Goal: Task Accomplishment & Management: Manage account settings

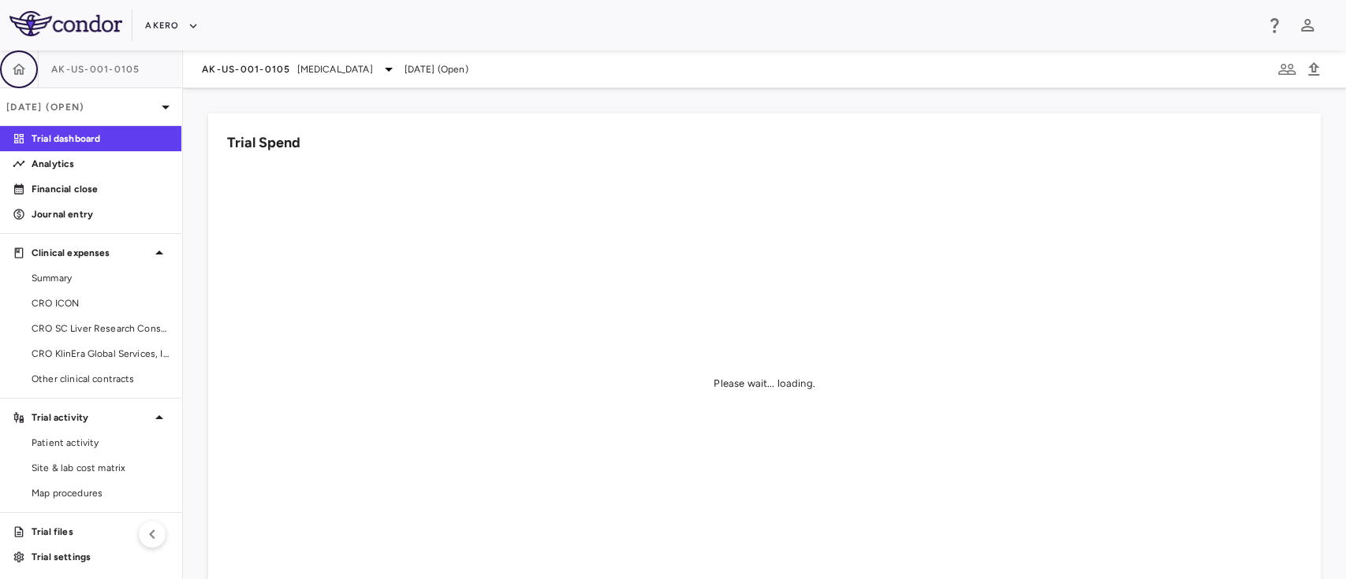
click at [13, 68] on icon "button" at bounding box center [19, 68] width 13 height 11
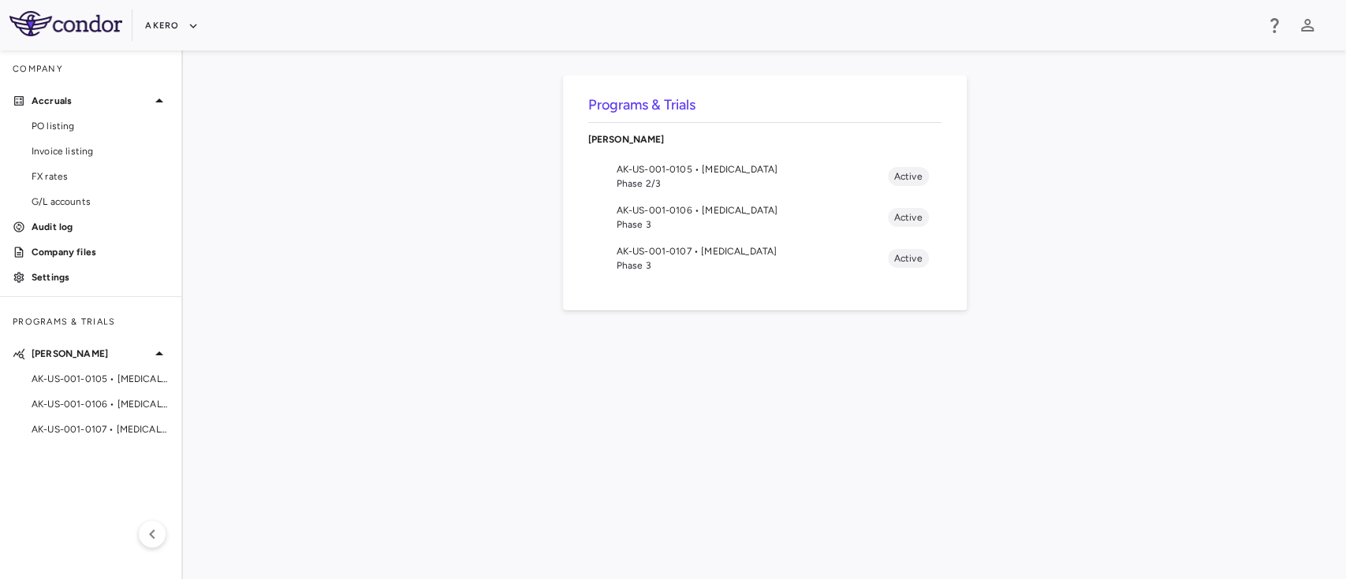
click at [53, 67] on div "Company" at bounding box center [90, 69] width 181 height 38
click at [194, 27] on icon "button" at bounding box center [193, 26] width 14 height 14
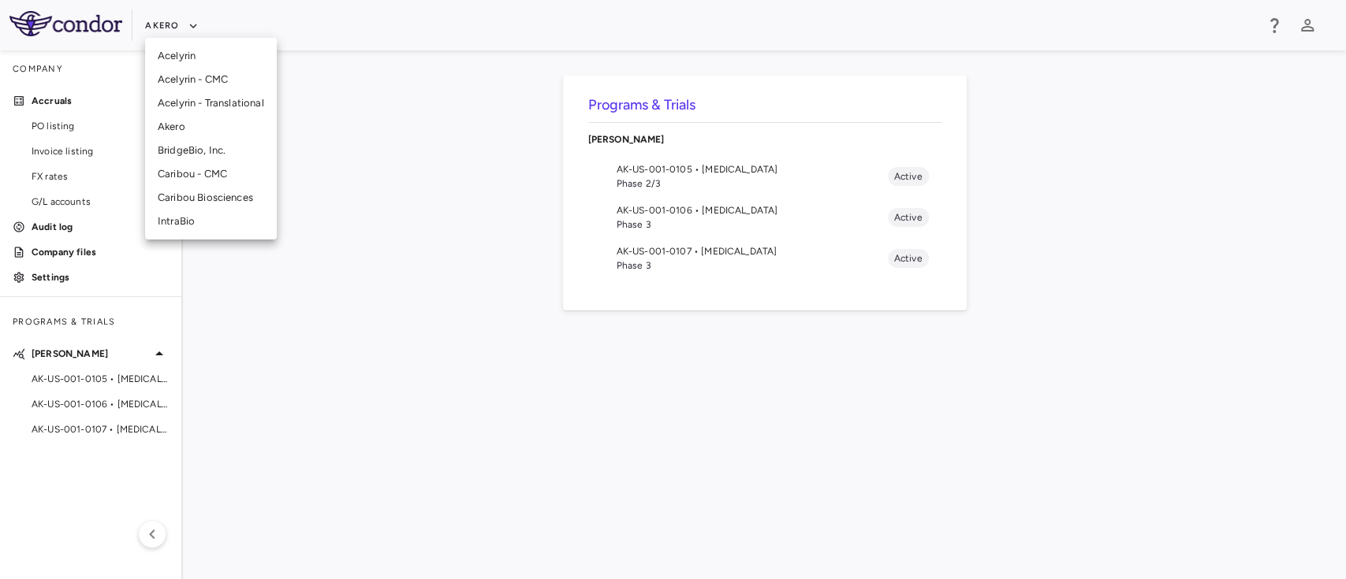
click at [28, 33] on div at bounding box center [673, 289] width 1346 height 579
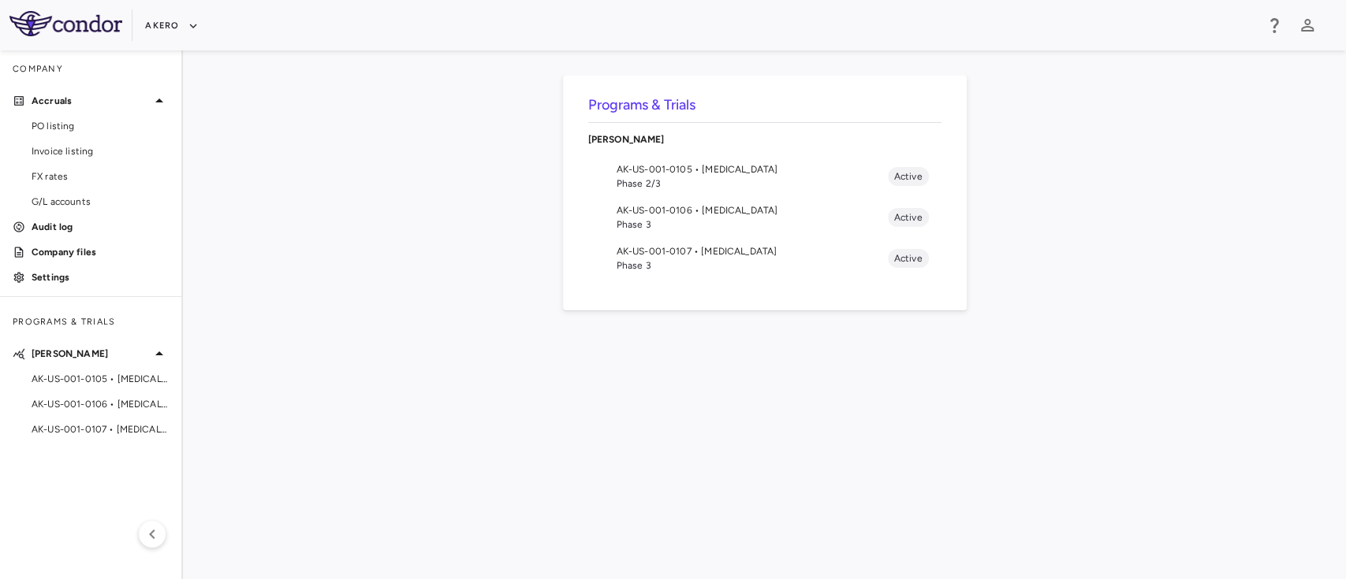
click at [76, 6] on div "Akero" at bounding box center [673, 25] width 1346 height 50
click at [54, 16] on img at bounding box center [65, 23] width 113 height 25
click at [82, 25] on img at bounding box center [65, 23] width 113 height 25
click at [63, 274] on p "Settings" at bounding box center [100, 277] width 137 height 14
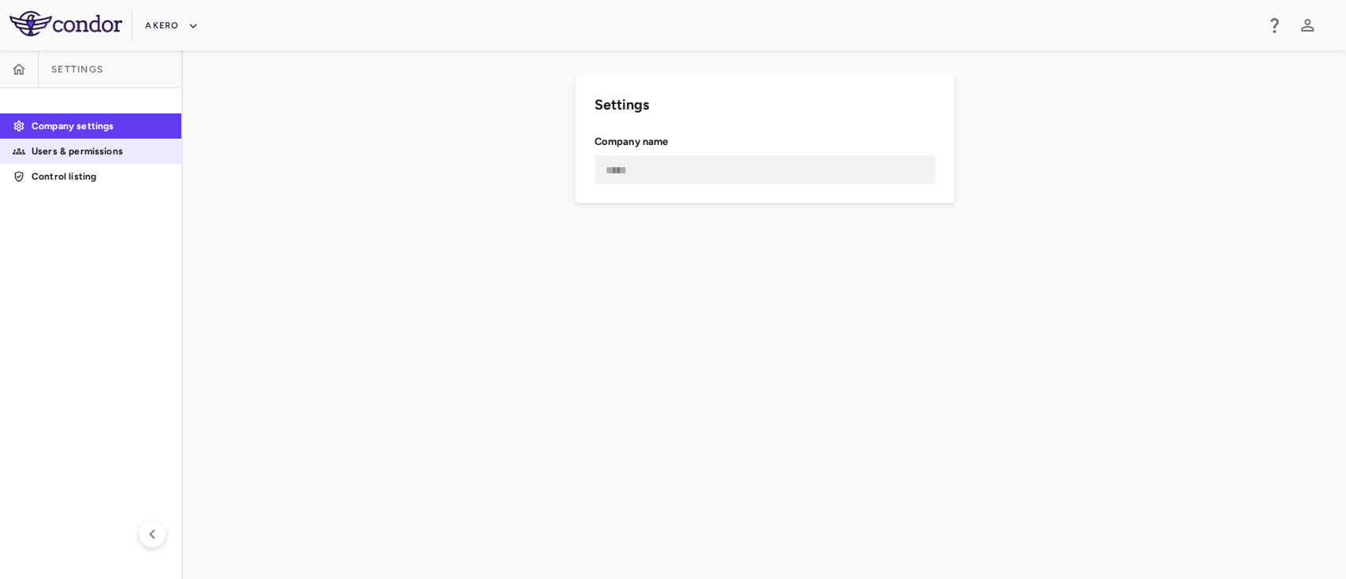
click at [76, 149] on p "Users & permissions" at bounding box center [100, 151] width 137 height 14
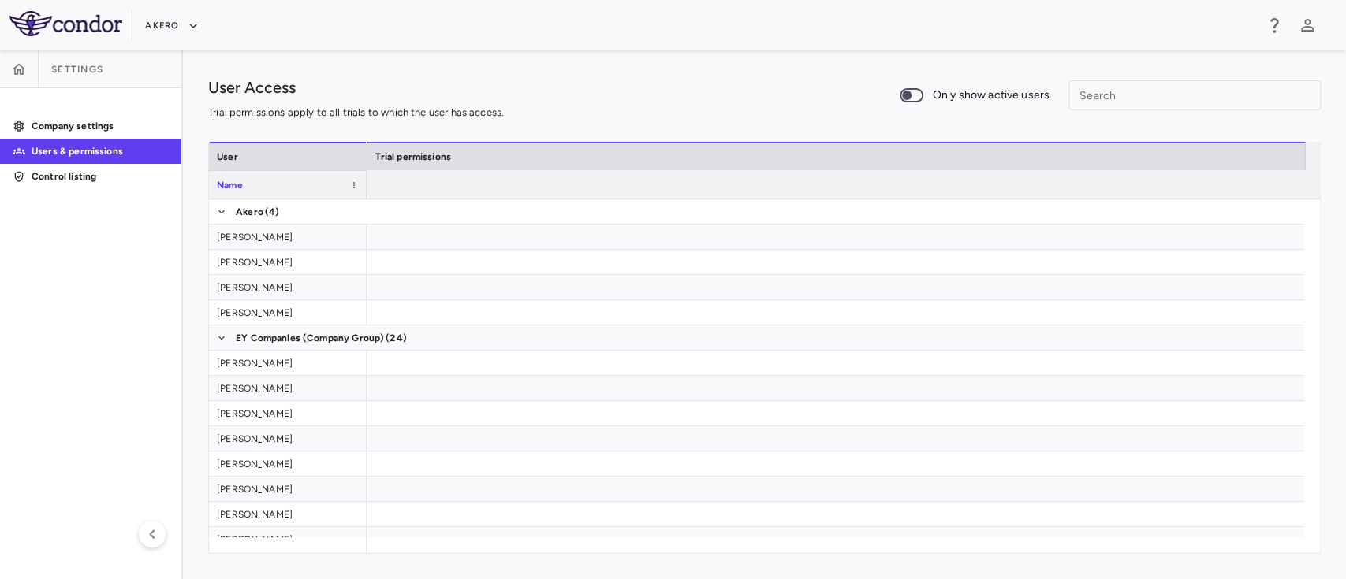
scroll to position [0, 919]
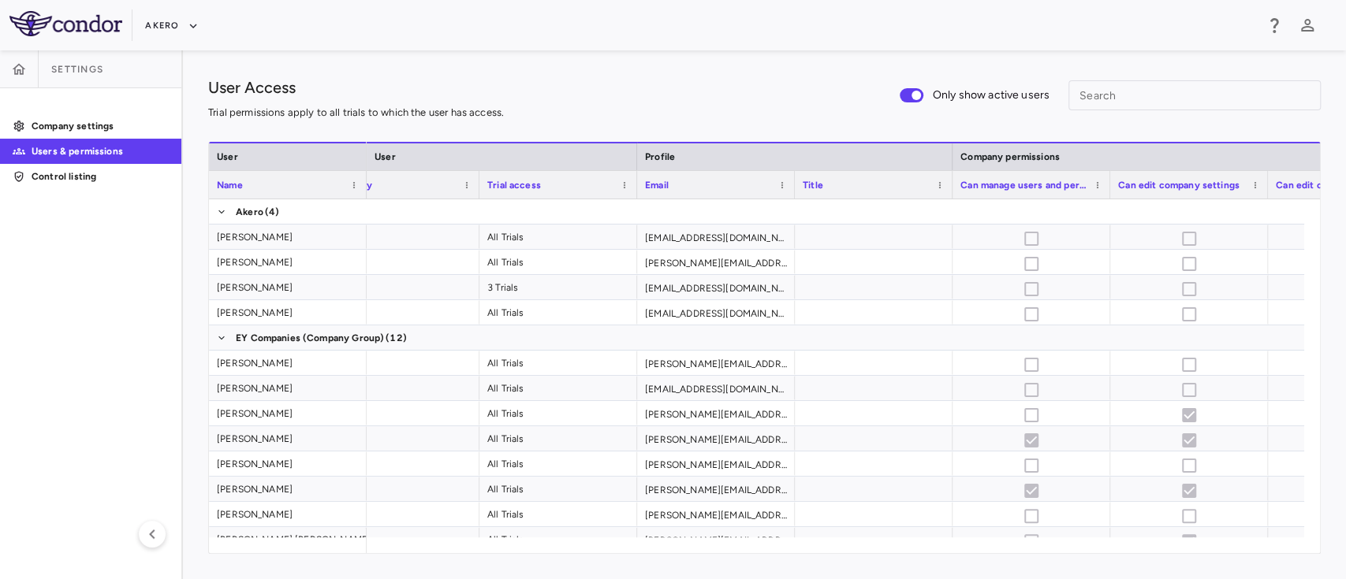
click at [897, 89] on span at bounding box center [911, 95] width 43 height 33
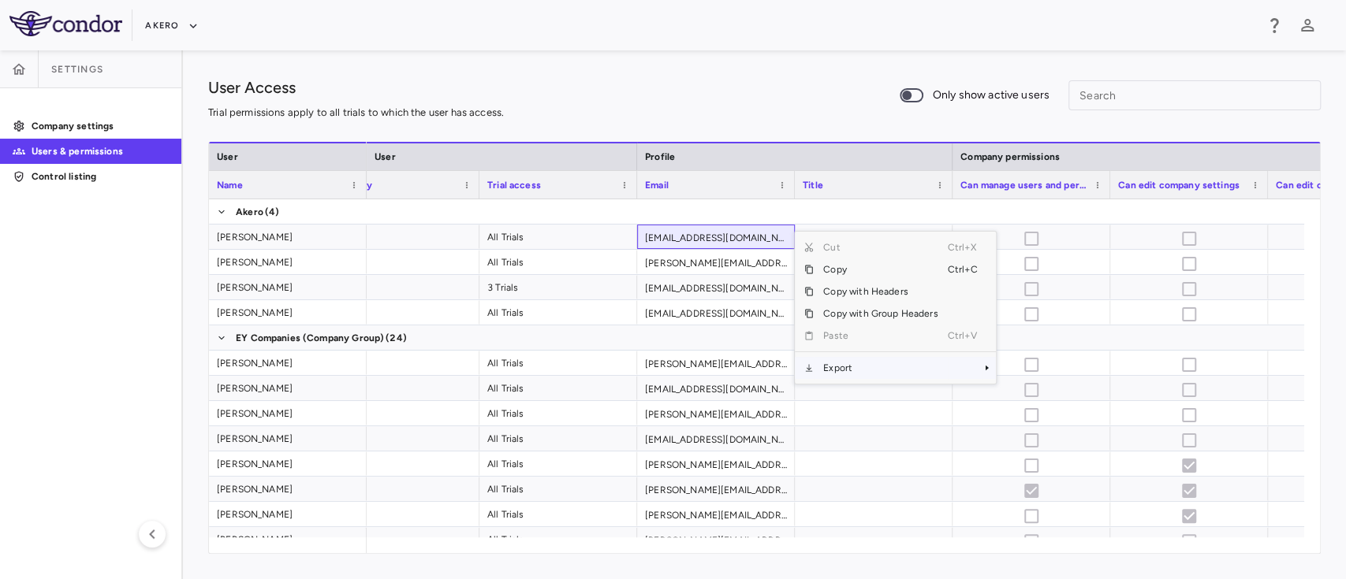
click at [852, 371] on span "Export" at bounding box center [879, 368] width 133 height 22
click at [1029, 394] on span "Excel Export" at bounding box center [1048, 396] width 74 height 22
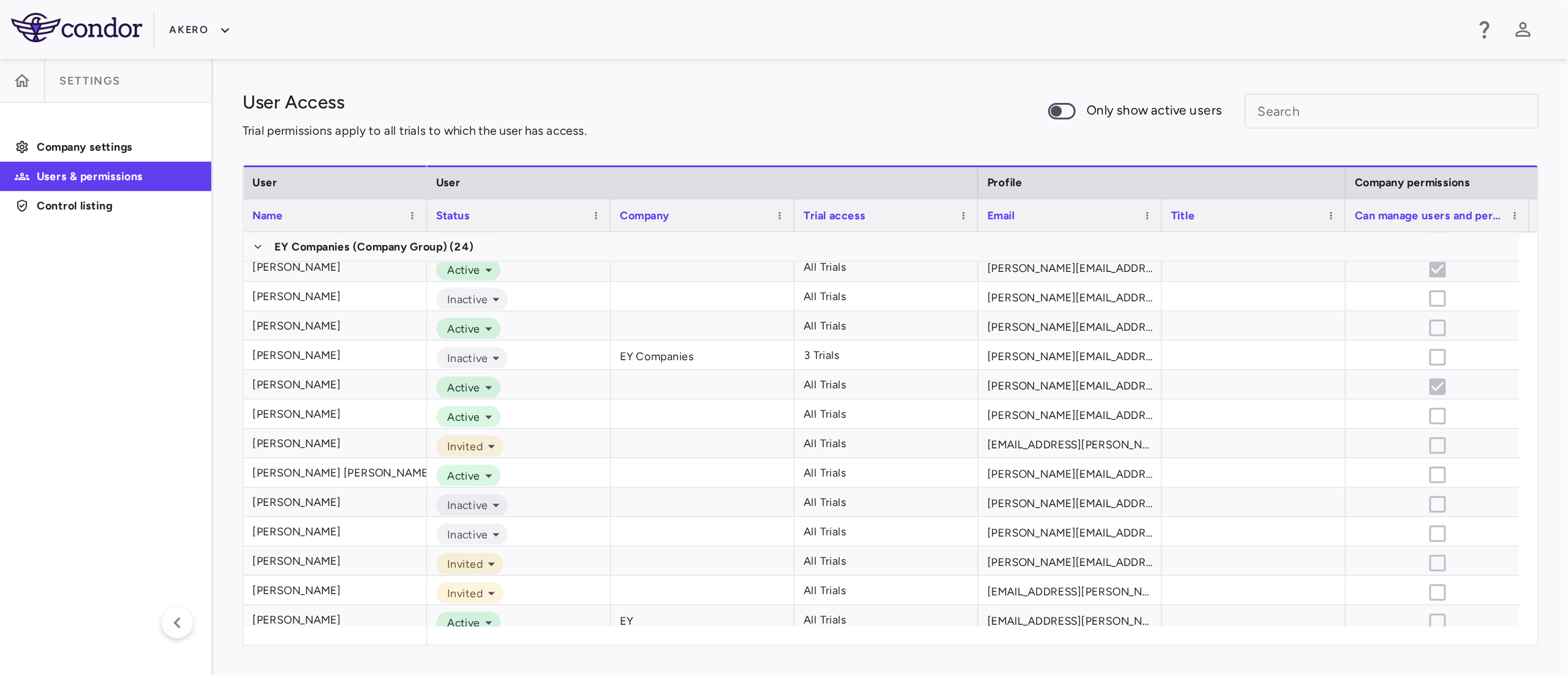
scroll to position [0, 0]
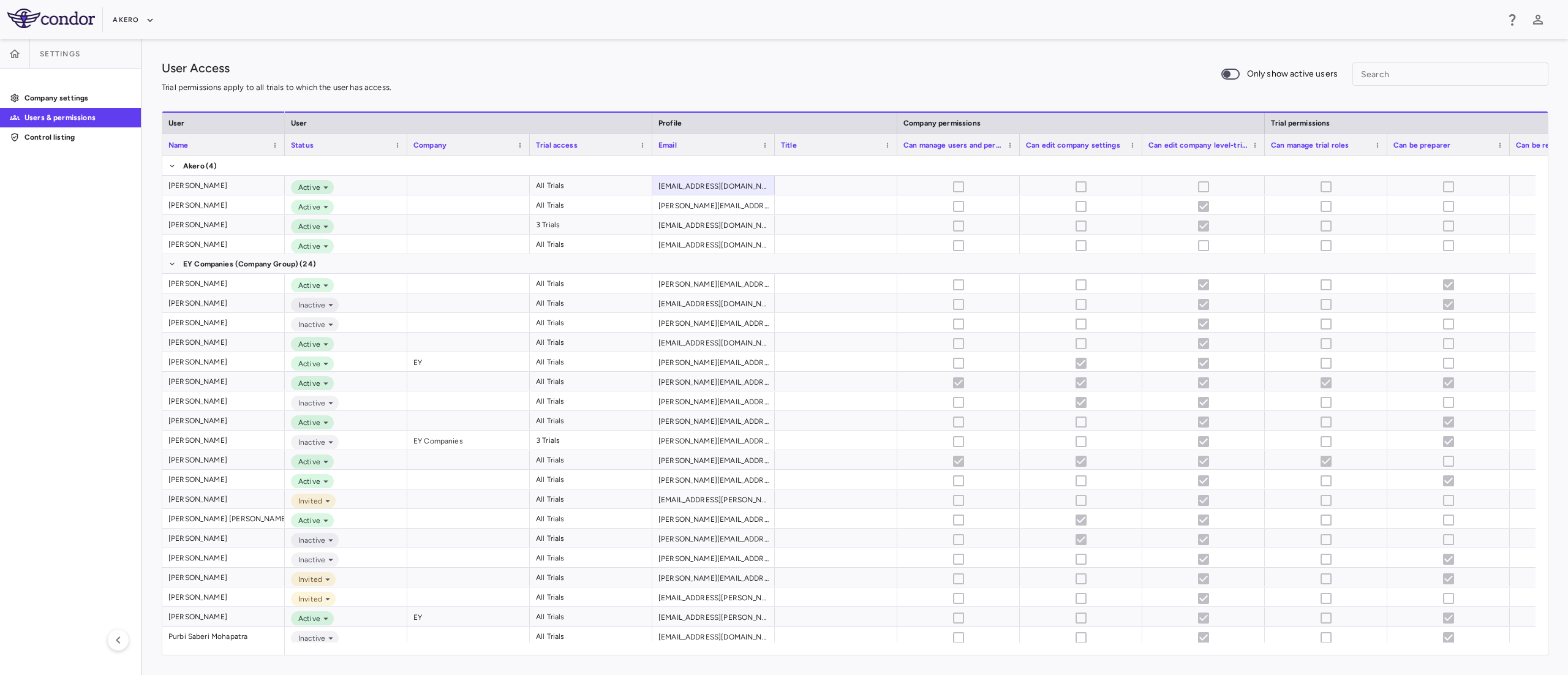
drag, startPoint x: 987, startPoint y: 5, endPoint x: 615, endPoint y: 49, distance: 374.6
click at [615, 49] on div "User Access Trial permissions apply to all trials to which the user has access.…" at bounding box center [855, 357] width 1426 height 635
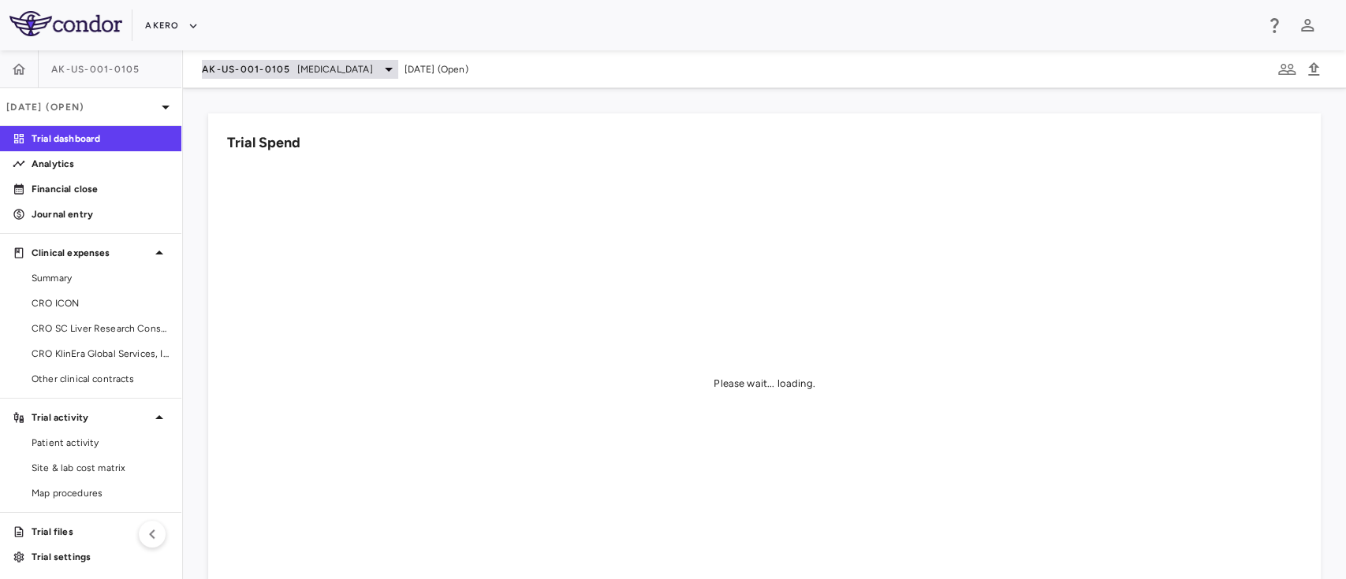
drag, startPoint x: 1975, startPoint y: 1, endPoint x: 430, endPoint y: 65, distance: 1546.3
click at [398, 65] on icon at bounding box center [388, 69] width 19 height 19
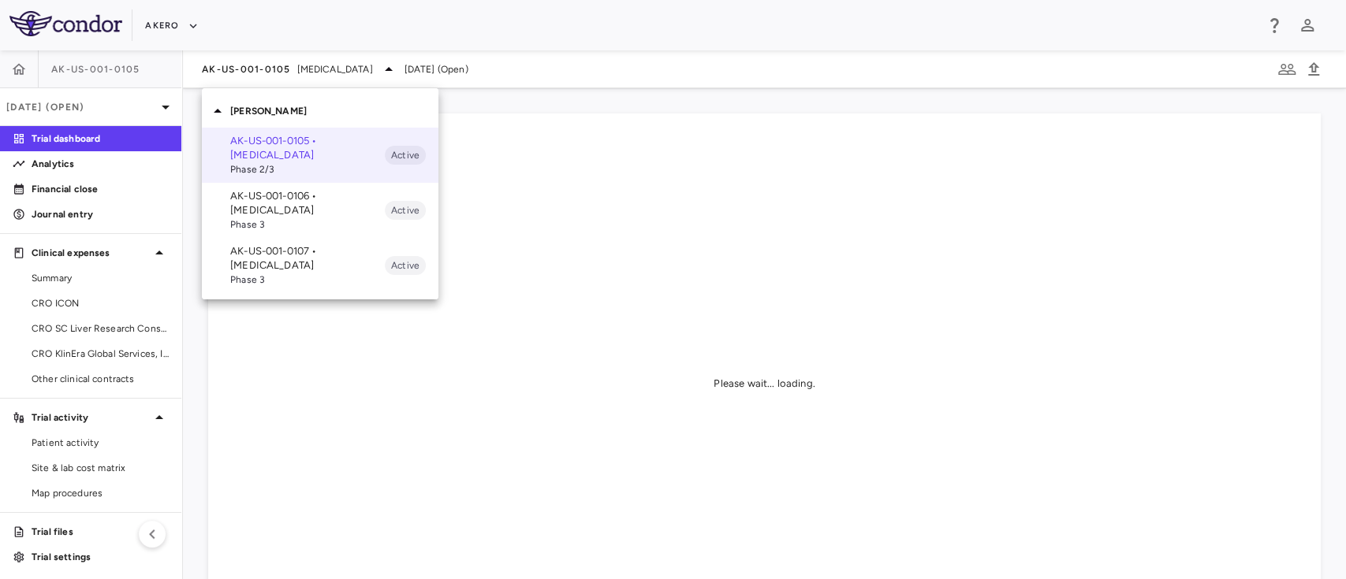
click at [295, 204] on p "AK-US-001-0106 • Nonalcoholic Steatohepatitis" at bounding box center [307, 203] width 154 height 28
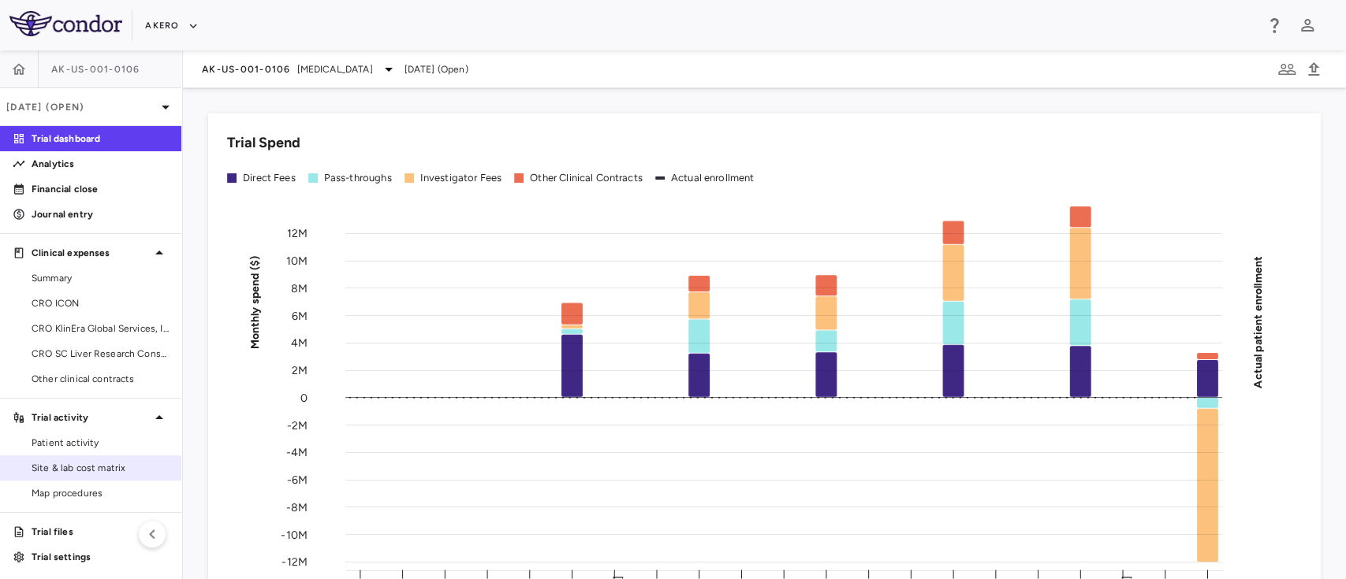
click at [80, 463] on span "Site & lab cost matrix" at bounding box center [100, 468] width 137 height 14
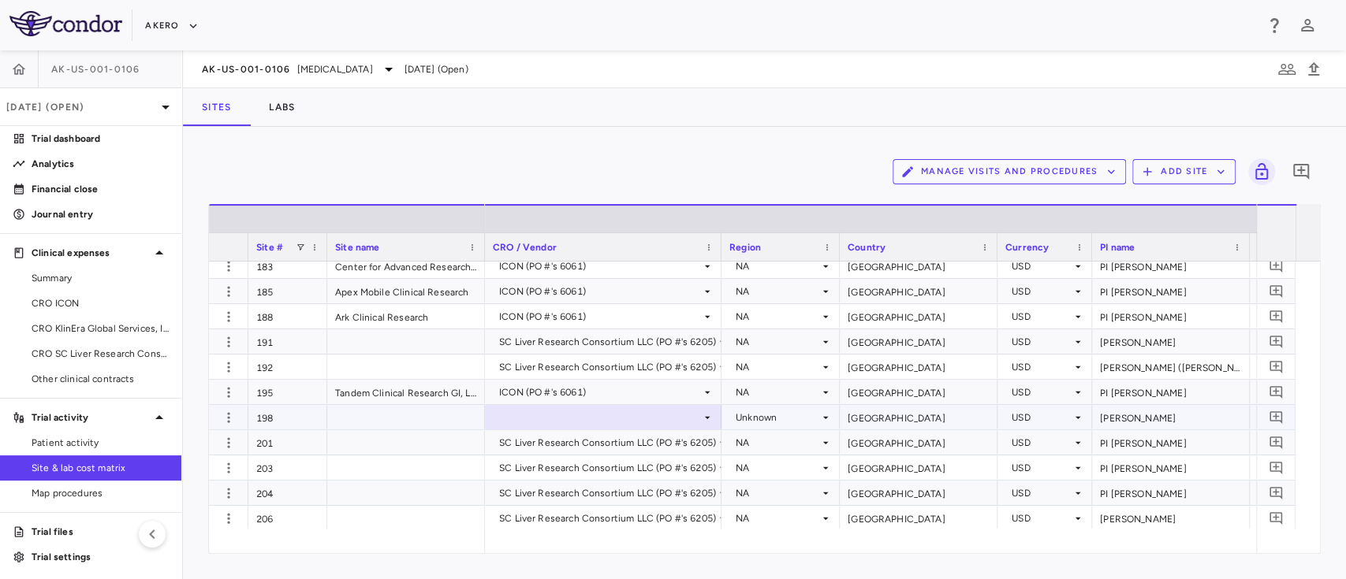
click at [716, 424] on div at bounding box center [603, 417] width 236 height 24
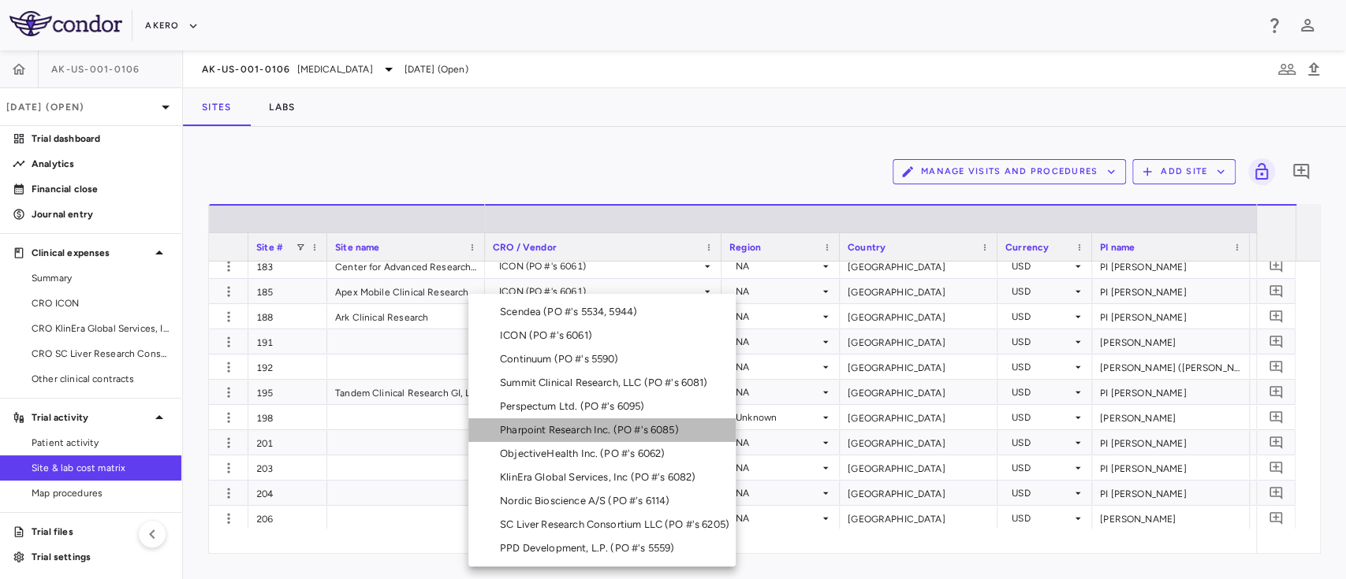
click at [709, 422] on li "Pharpoint Research Inc. (PO #'s 6085)" at bounding box center [601, 431] width 267 height 24
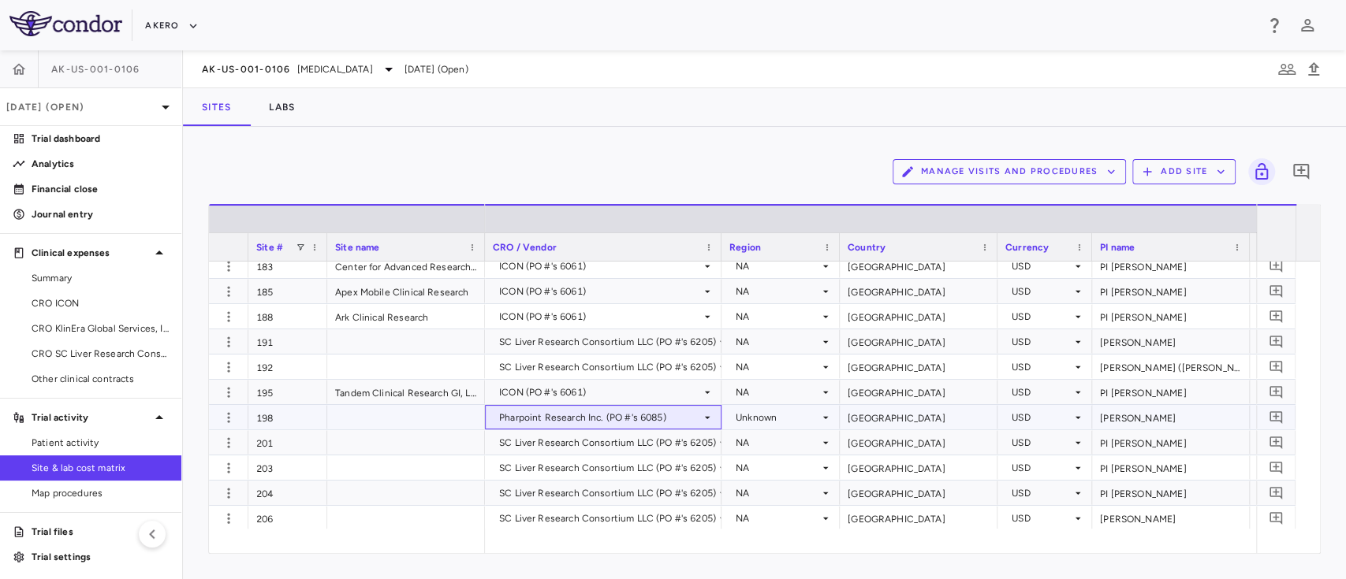
click at [631, 417] on div "Pharpoint Research Inc. (PO #'s 6085)" at bounding box center [600, 417] width 202 height 25
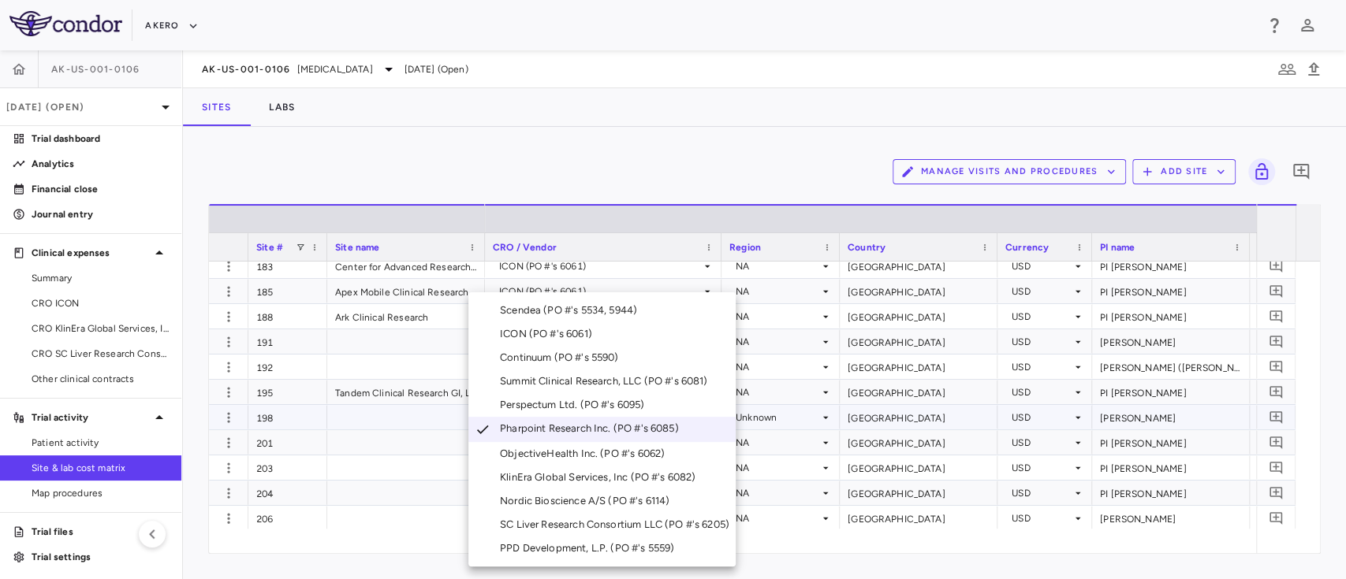
click at [579, 524] on div "SC Liver Research Consortium LLC (PO #'s 6205)" at bounding box center [618, 525] width 236 height 14
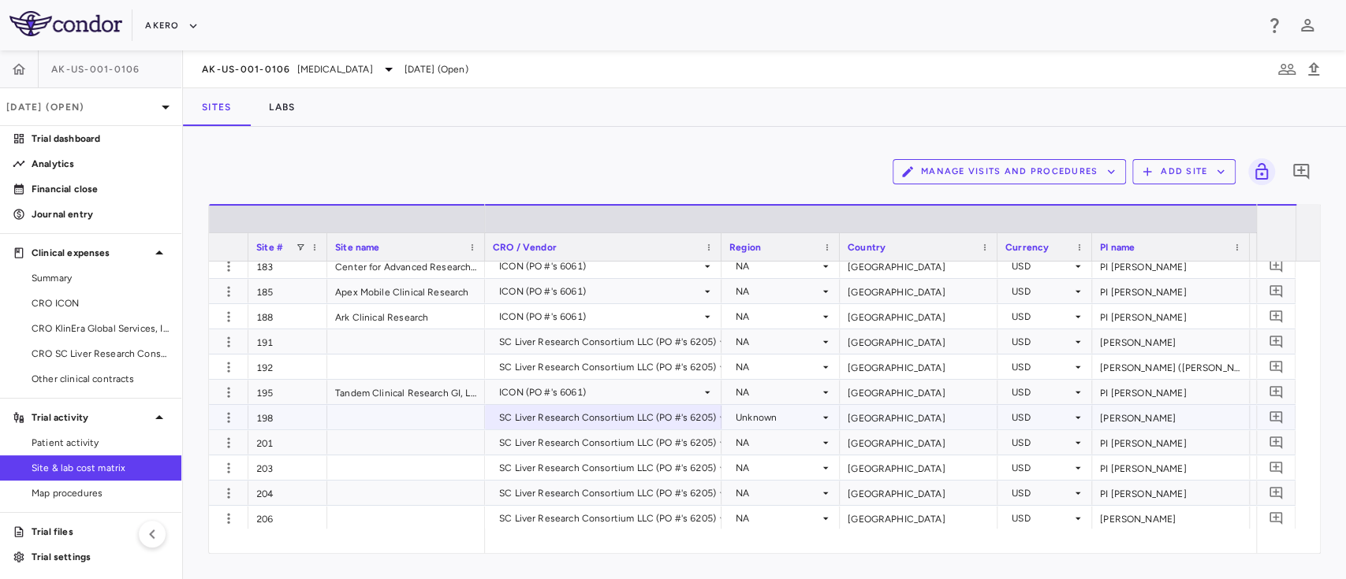
click at [765, 421] on div "Unknown" at bounding box center [777, 417] width 84 height 25
click at [770, 516] on div "NA" at bounding box center [764, 517] width 21 height 14
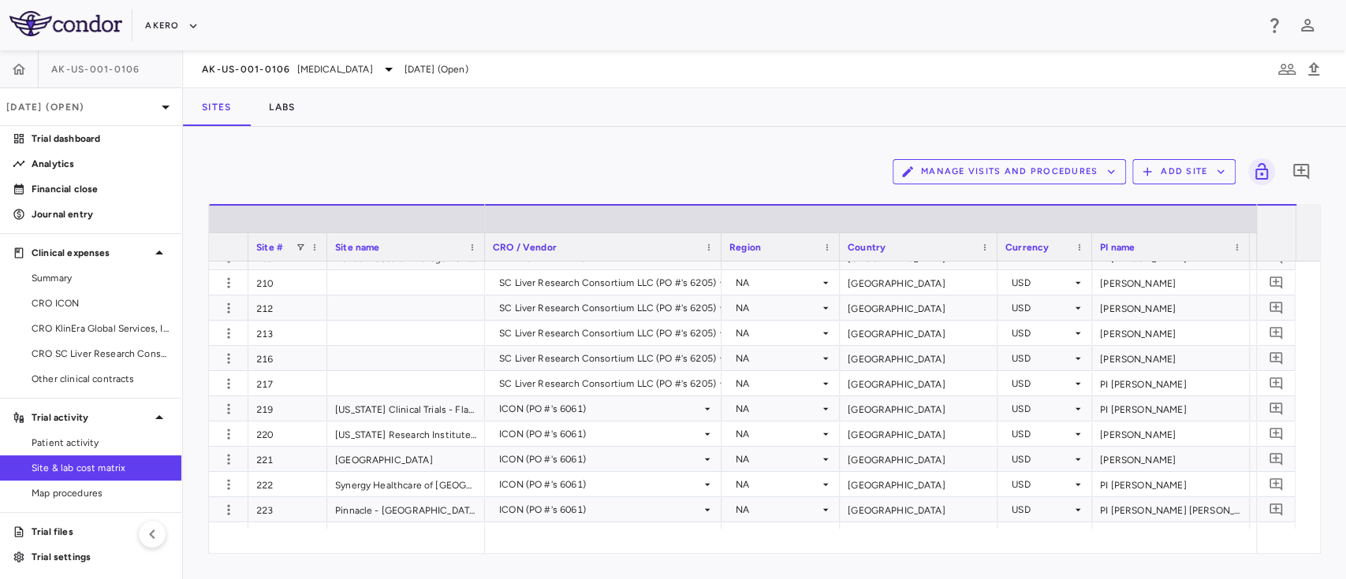
scroll to position [1324, 0]
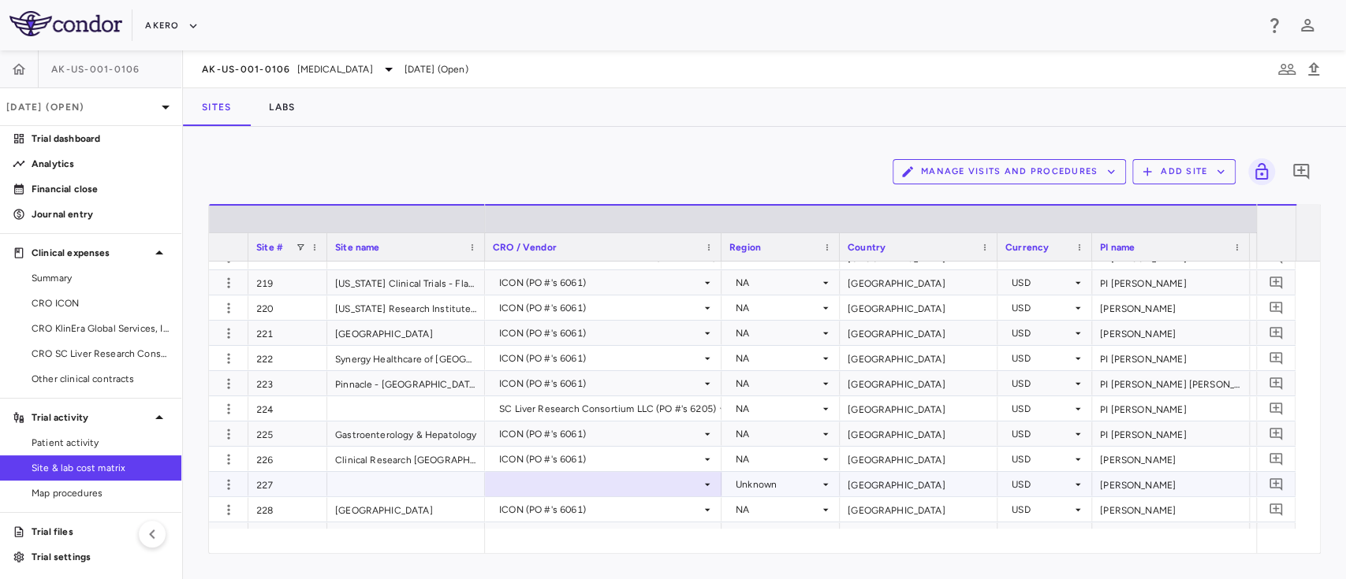
click at [652, 488] on div at bounding box center [603, 484] width 221 height 23
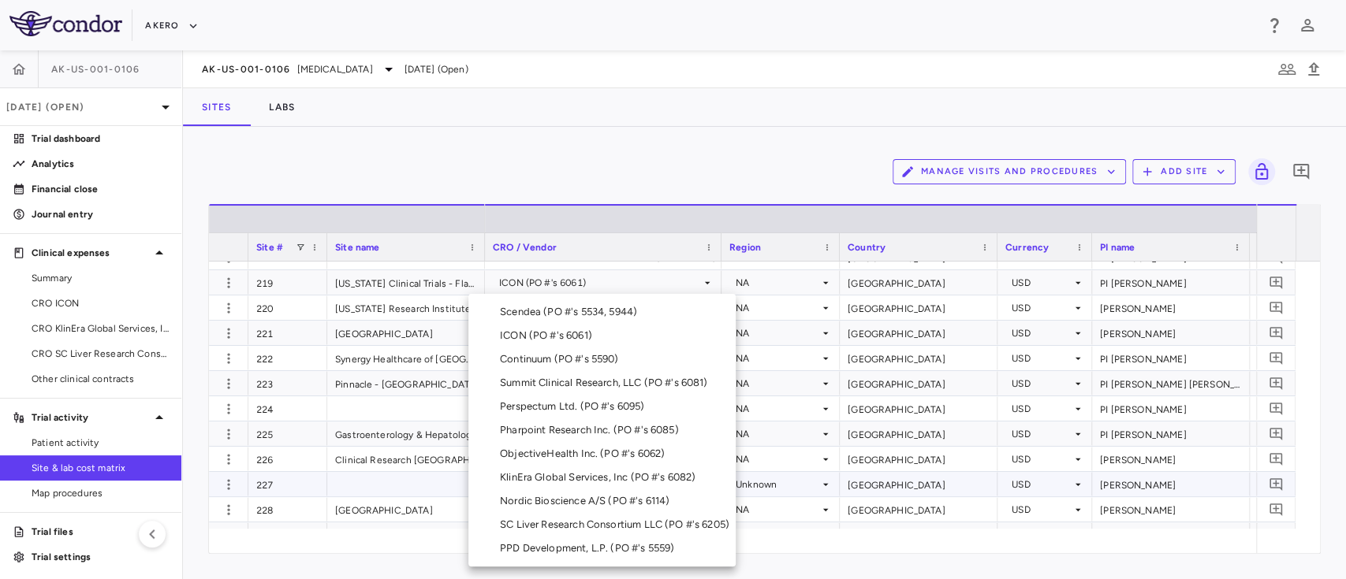
click at [556, 329] on div "ICON (PO #'s 6061)" at bounding box center [549, 336] width 99 height 14
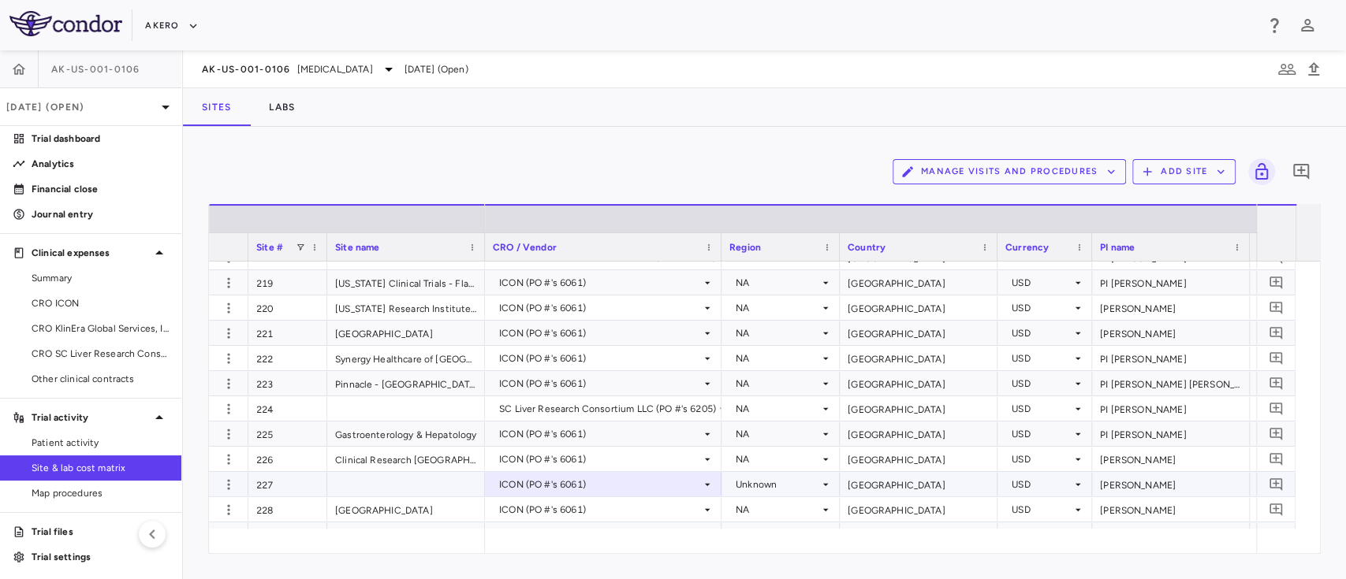
click at [775, 486] on div "Unknown" at bounding box center [777, 484] width 84 height 25
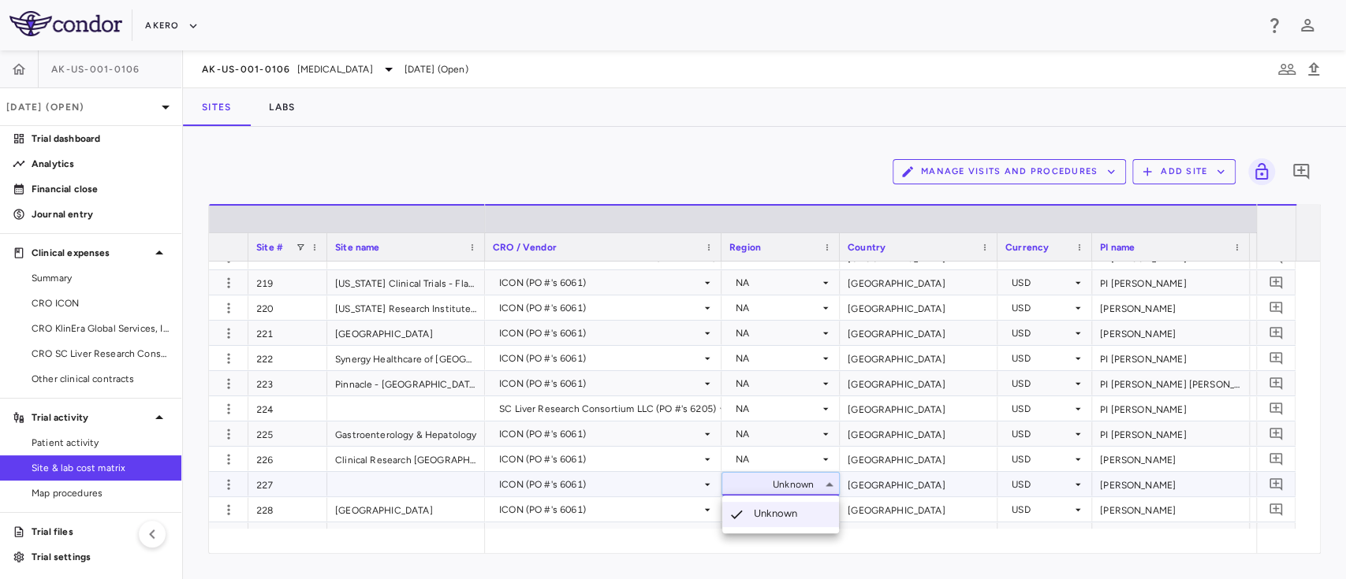
click at [756, 486] on div at bounding box center [673, 289] width 1346 height 579
click at [743, 481] on div "Unknown" at bounding box center [777, 484] width 84 height 25
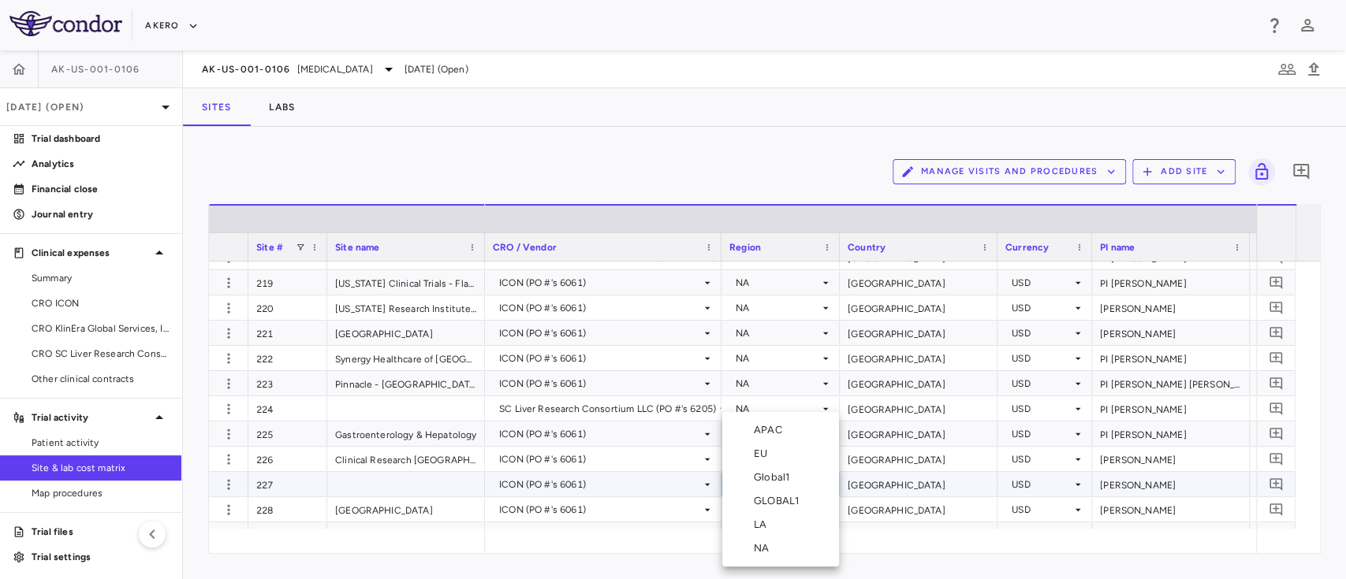
click at [766, 545] on div "NA" at bounding box center [764, 549] width 21 height 14
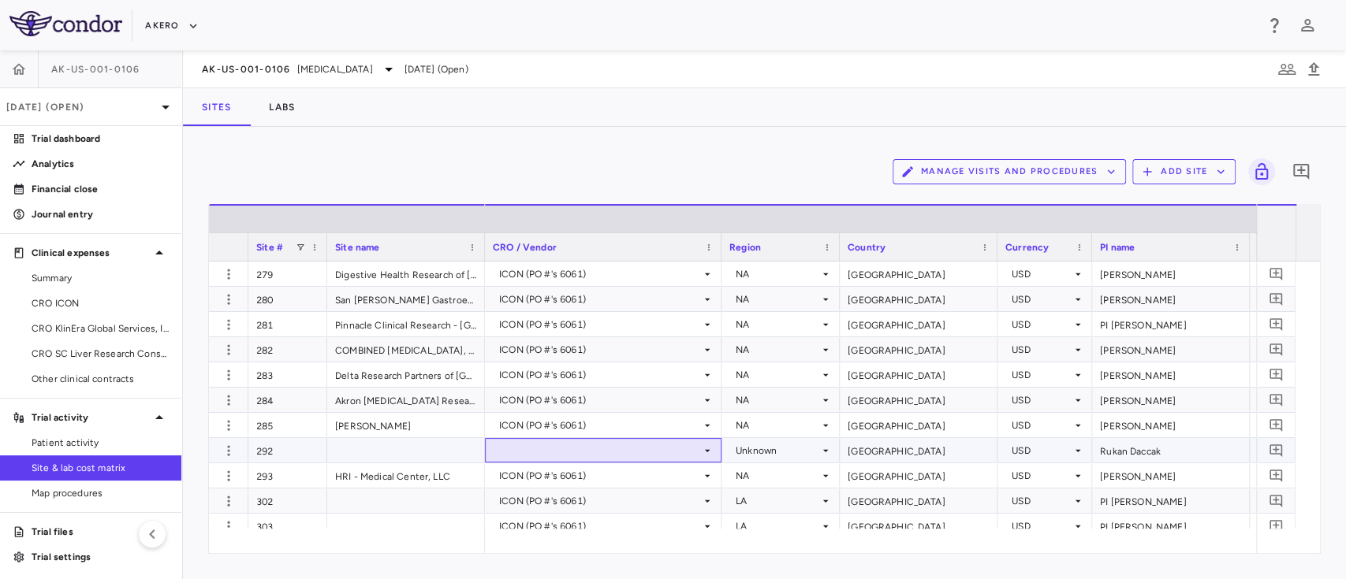
click at [542, 452] on div at bounding box center [603, 450] width 221 height 23
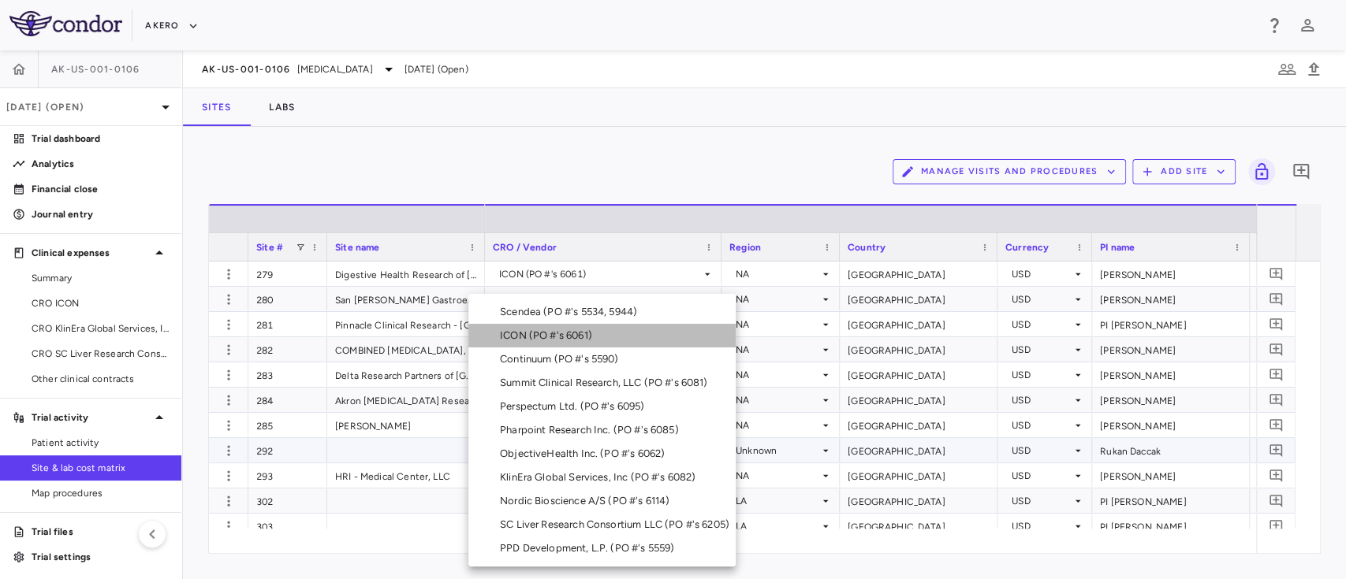
click at [541, 333] on div "ICON (PO #'s 6061)" at bounding box center [549, 336] width 99 height 14
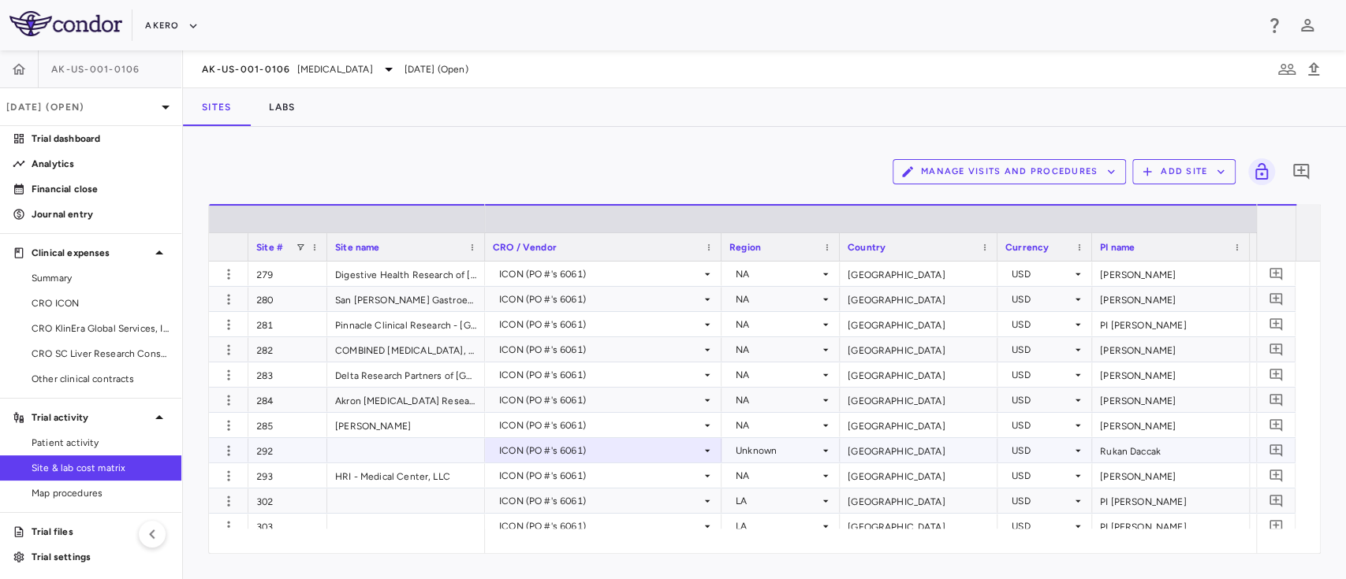
click at [756, 450] on div "Unknown" at bounding box center [777, 450] width 84 height 25
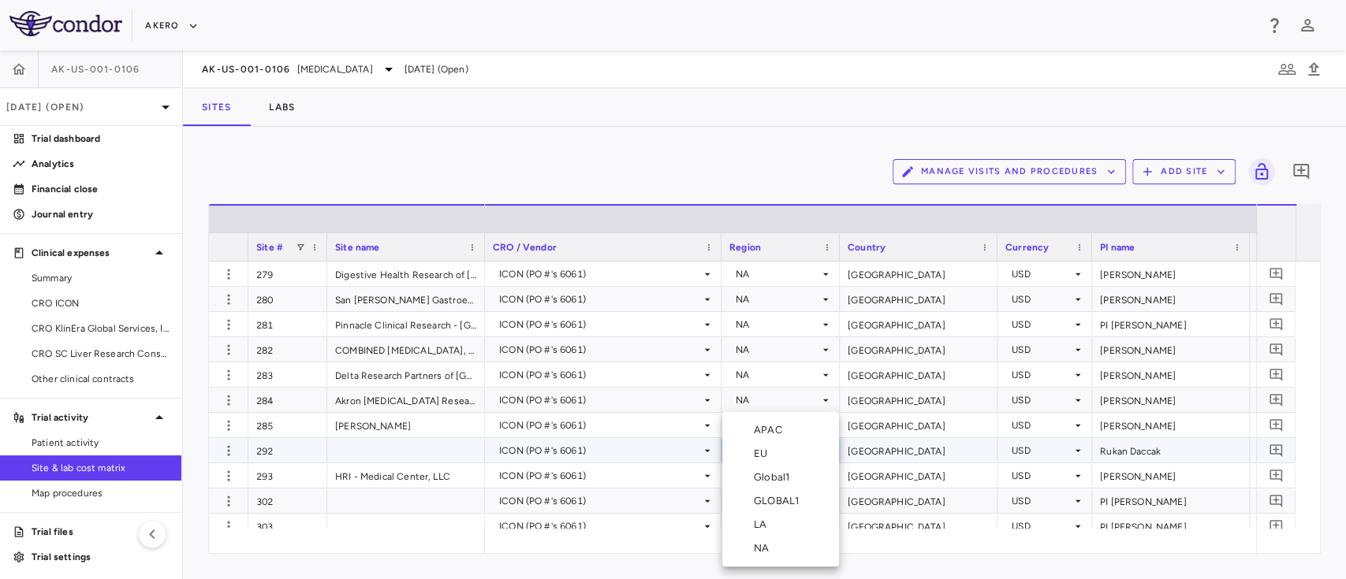
click at [762, 549] on div "NA" at bounding box center [764, 549] width 21 height 14
drag, startPoint x: 525, startPoint y: 557, endPoint x: 501, endPoint y: 554, distance: 24.6
click at [501, 554] on div "Manage Visits and Procedures Add Site 0 Drag here to set row groups Drag here t…" at bounding box center [764, 353] width 1163 height 452
click at [226, 426] on icon "button" at bounding box center [229, 426] width 16 height 16
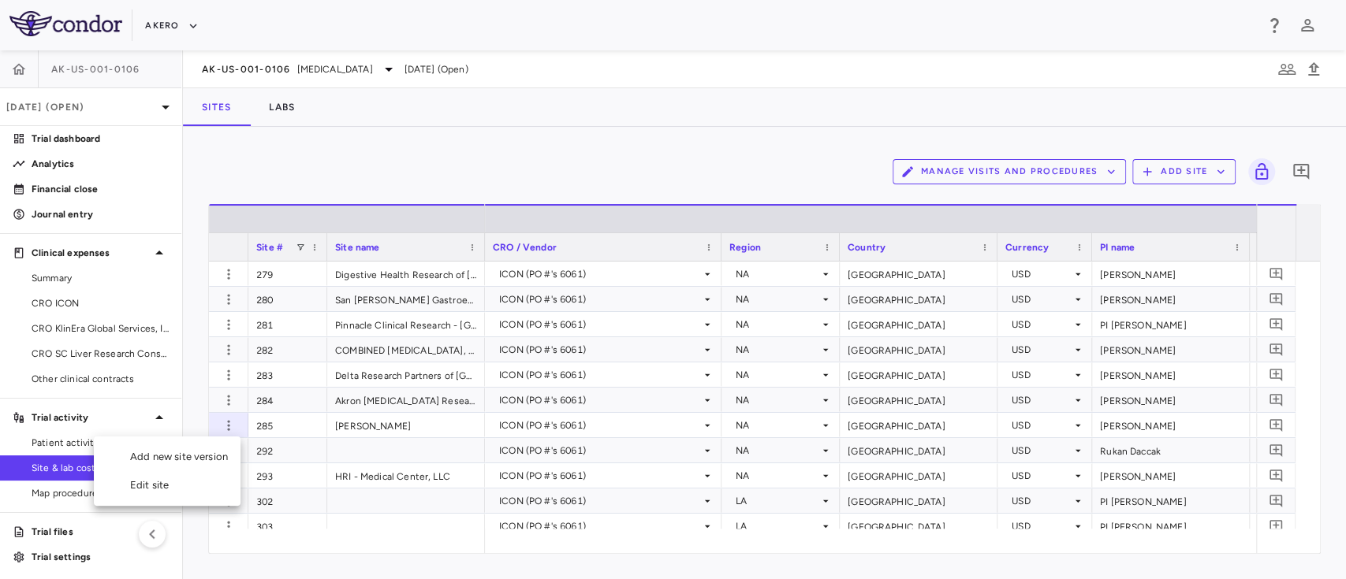
click at [143, 484] on div "Edit site" at bounding box center [167, 485] width 147 height 28
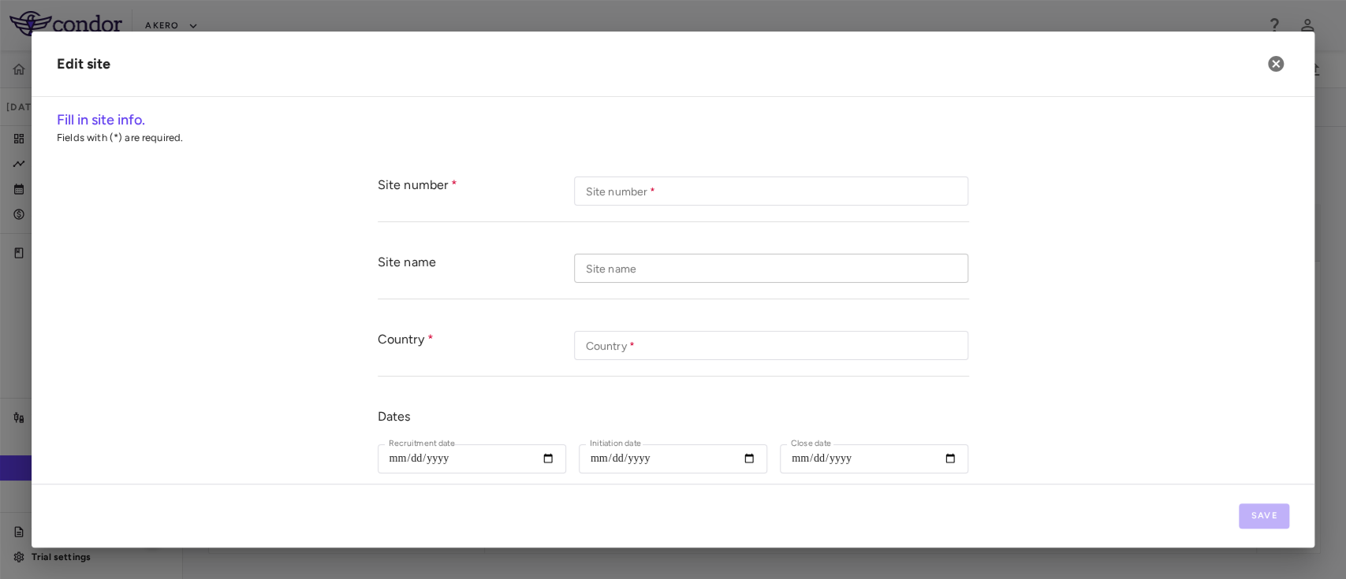
type input "***"
type input "**********"
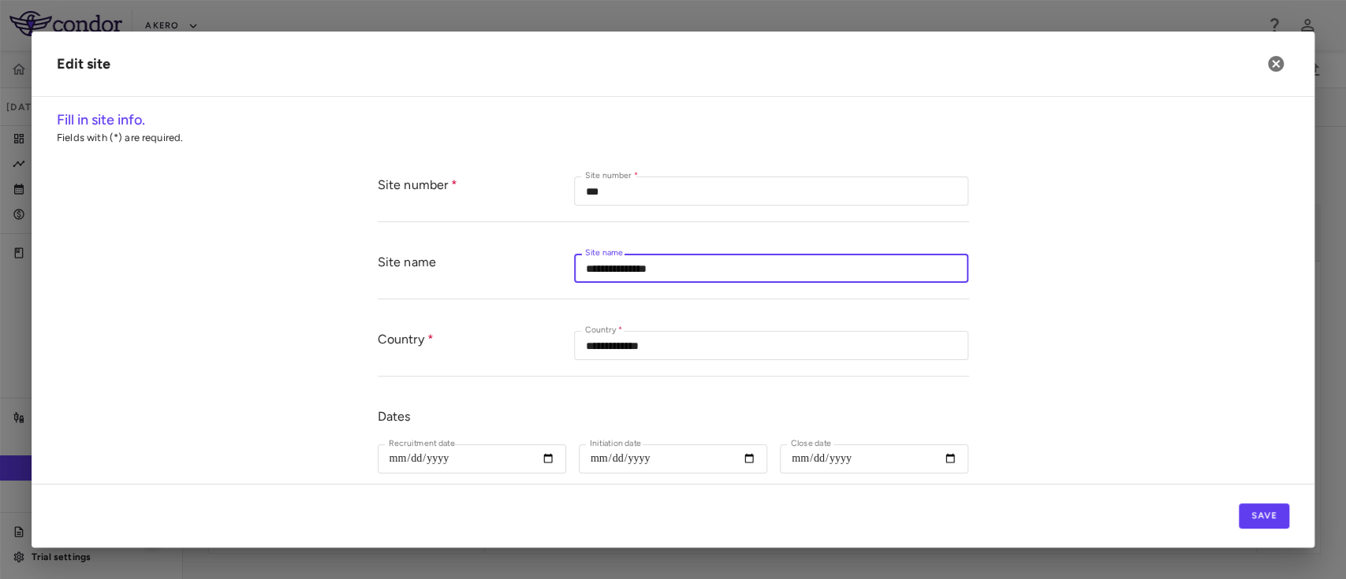
drag, startPoint x: 774, startPoint y: 281, endPoint x: 495, endPoint y: 330, distance: 283.3
paste input "**********"
type input "**********"
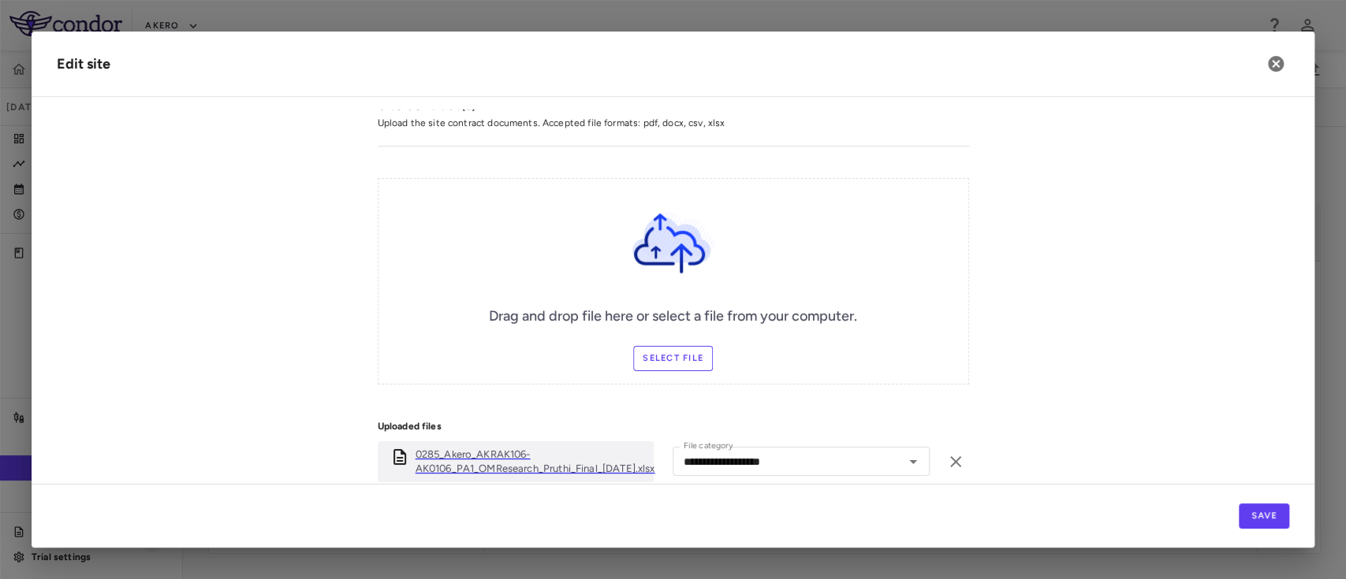
scroll to position [638, 0]
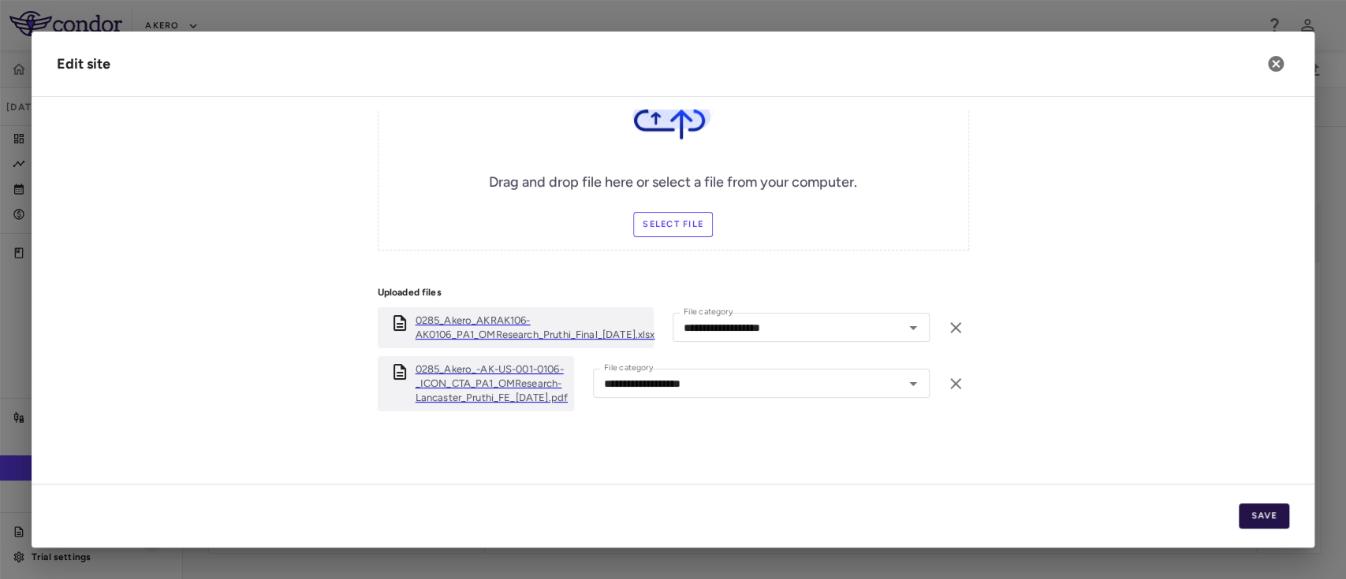
click at [1264, 514] on button "Save" at bounding box center [1263, 516] width 50 height 25
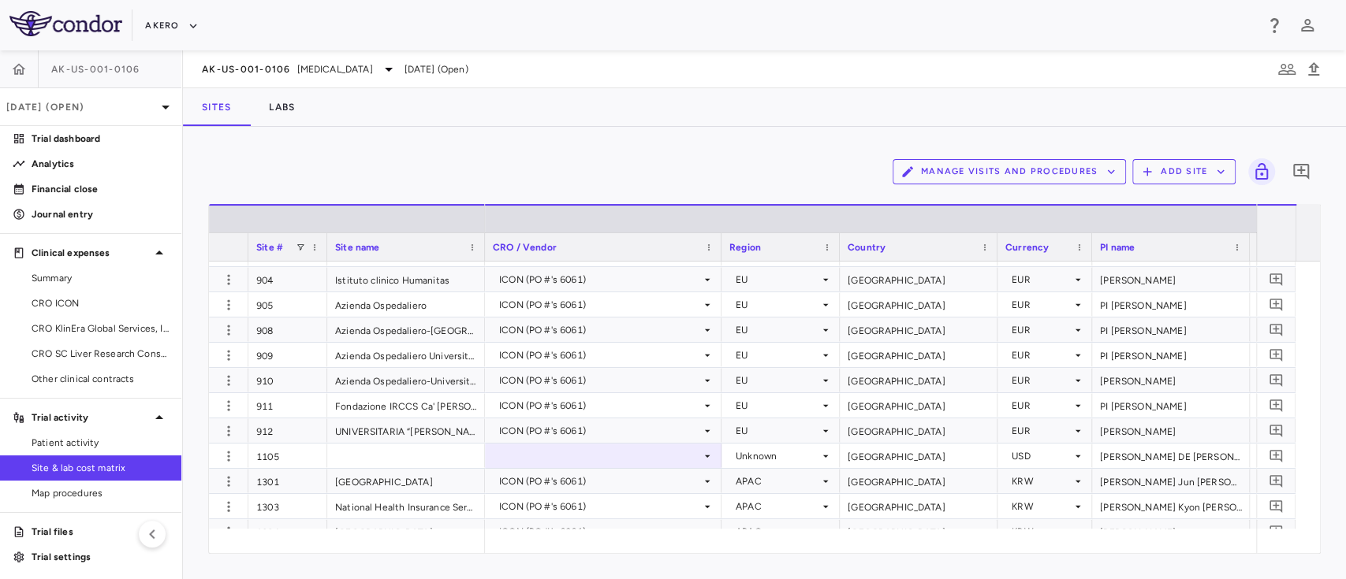
scroll to position [4157, 0]
click at [611, 451] on div at bounding box center [603, 455] width 221 height 23
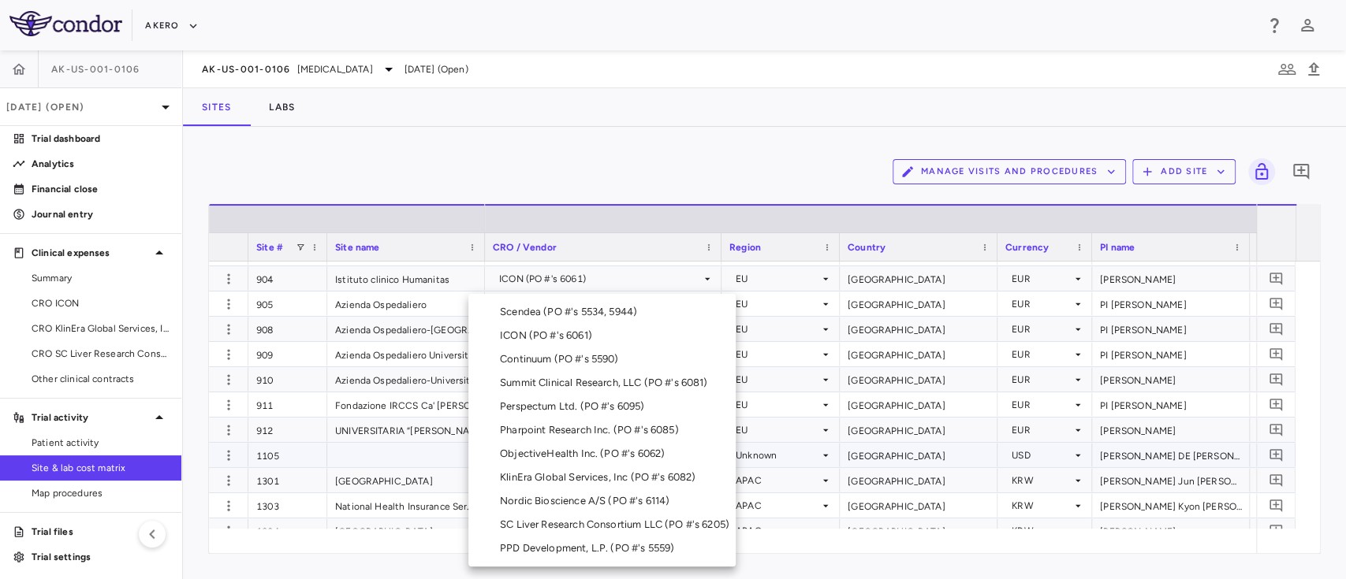
click at [537, 336] on div "ICON (PO #'s 6061)" at bounding box center [549, 336] width 99 height 14
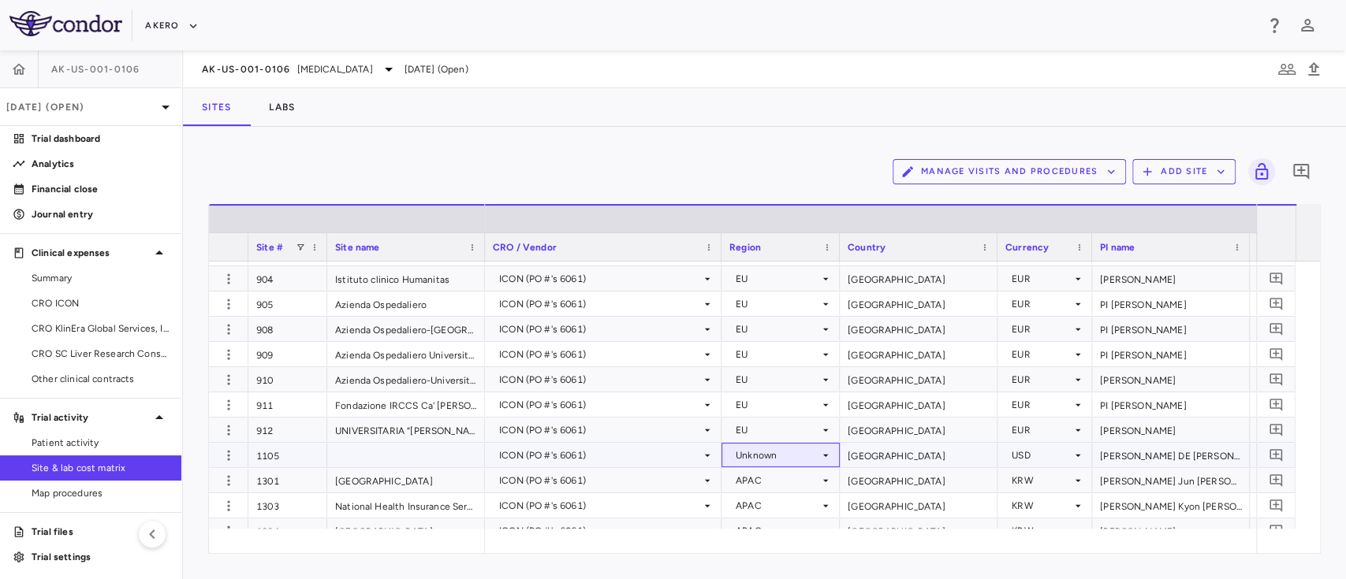
click at [757, 455] on div "Unknown" at bounding box center [777, 455] width 84 height 25
click at [754, 456] on div at bounding box center [673, 289] width 1346 height 579
click at [767, 526] on div "LA" at bounding box center [763, 525] width 19 height 14
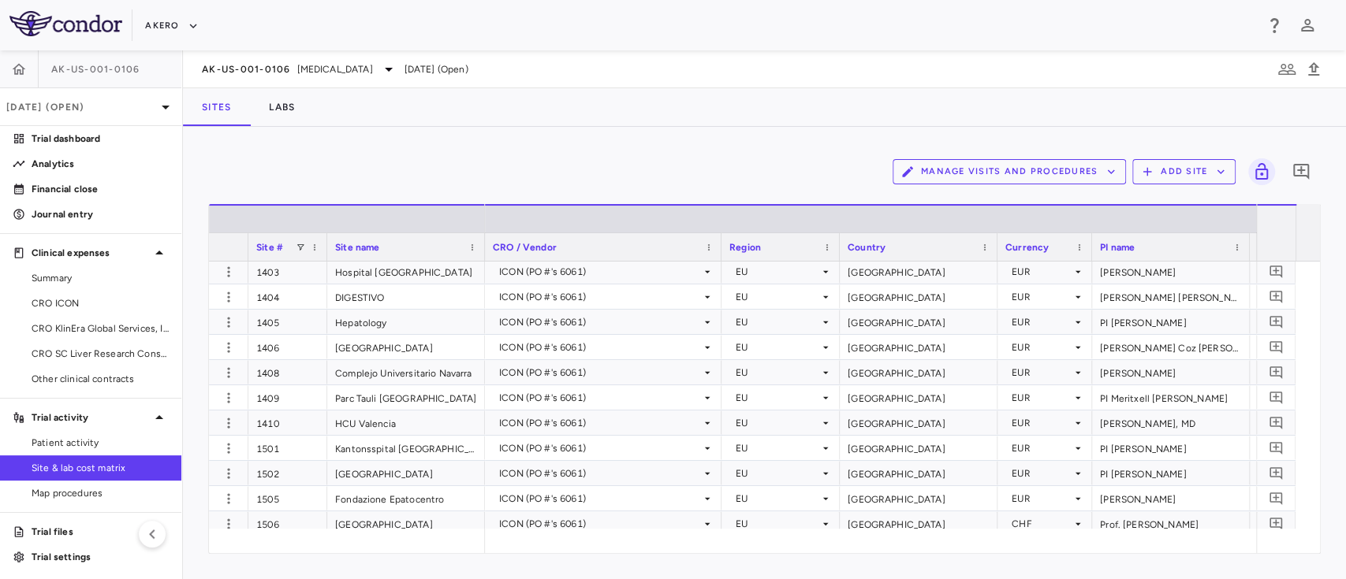
scroll to position [4636, 0]
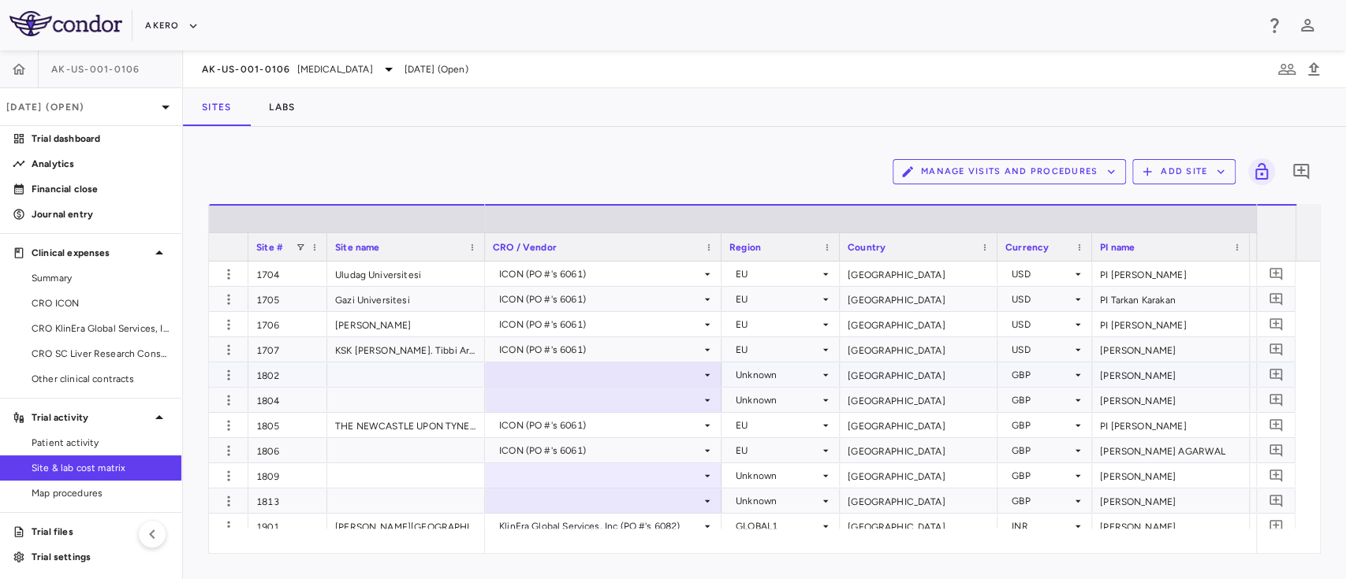
click at [680, 373] on div at bounding box center [603, 374] width 221 height 23
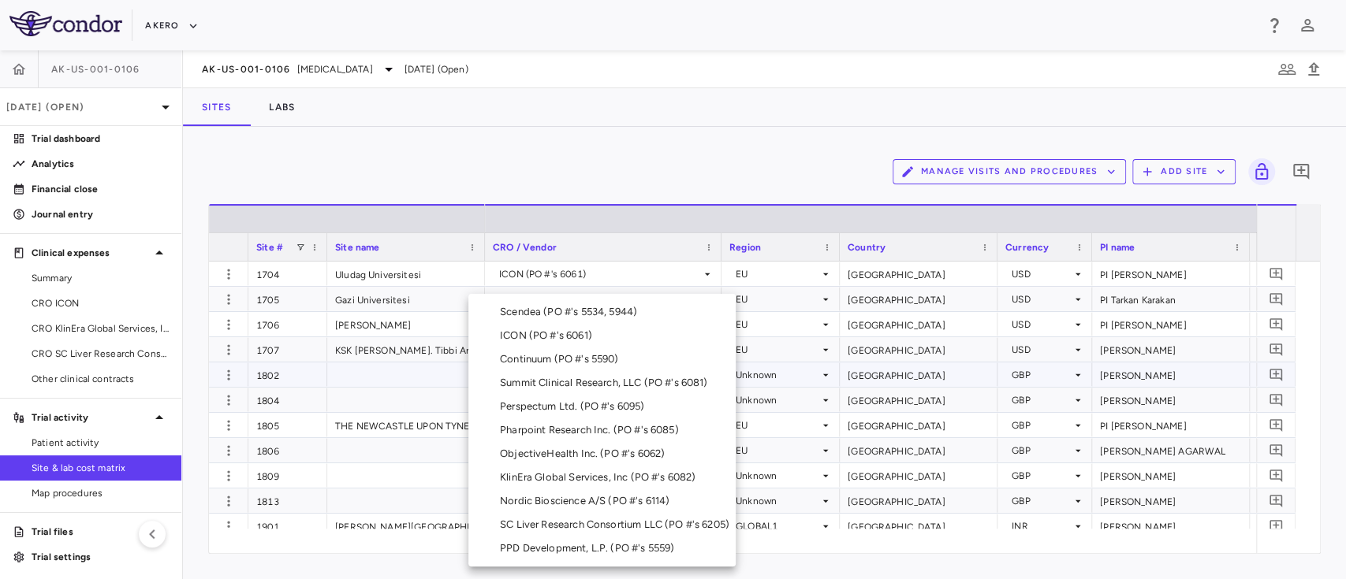
click at [554, 336] on div "ICON (PO #'s 6061)" at bounding box center [549, 336] width 99 height 14
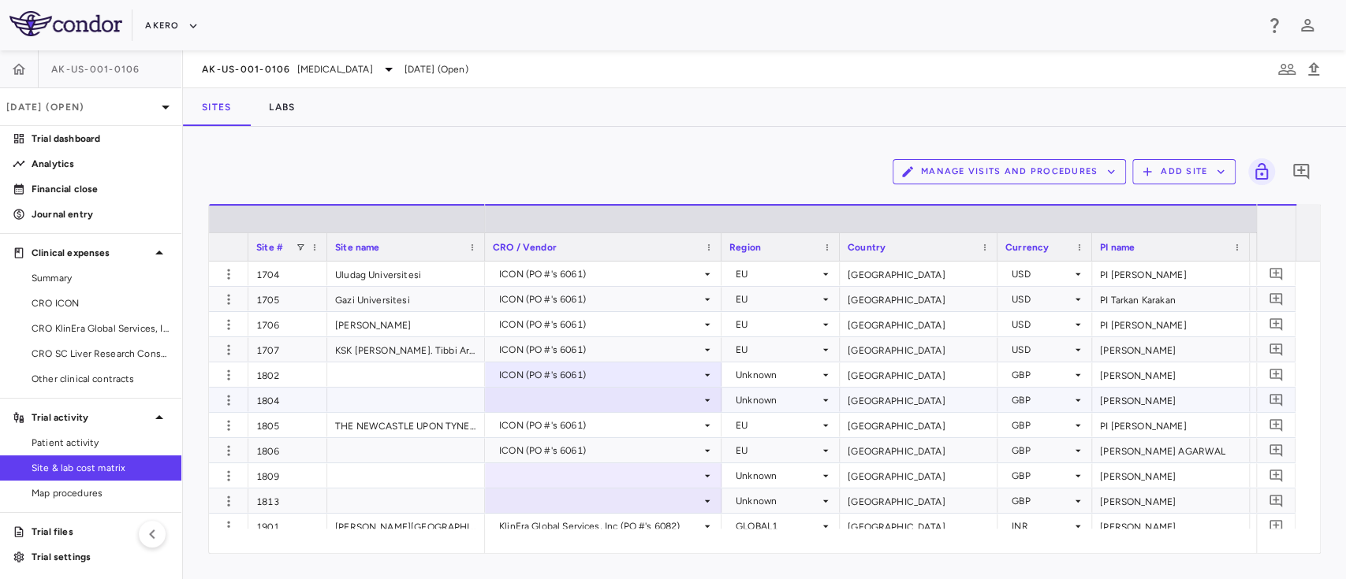
click at [579, 397] on div at bounding box center [603, 400] width 221 height 23
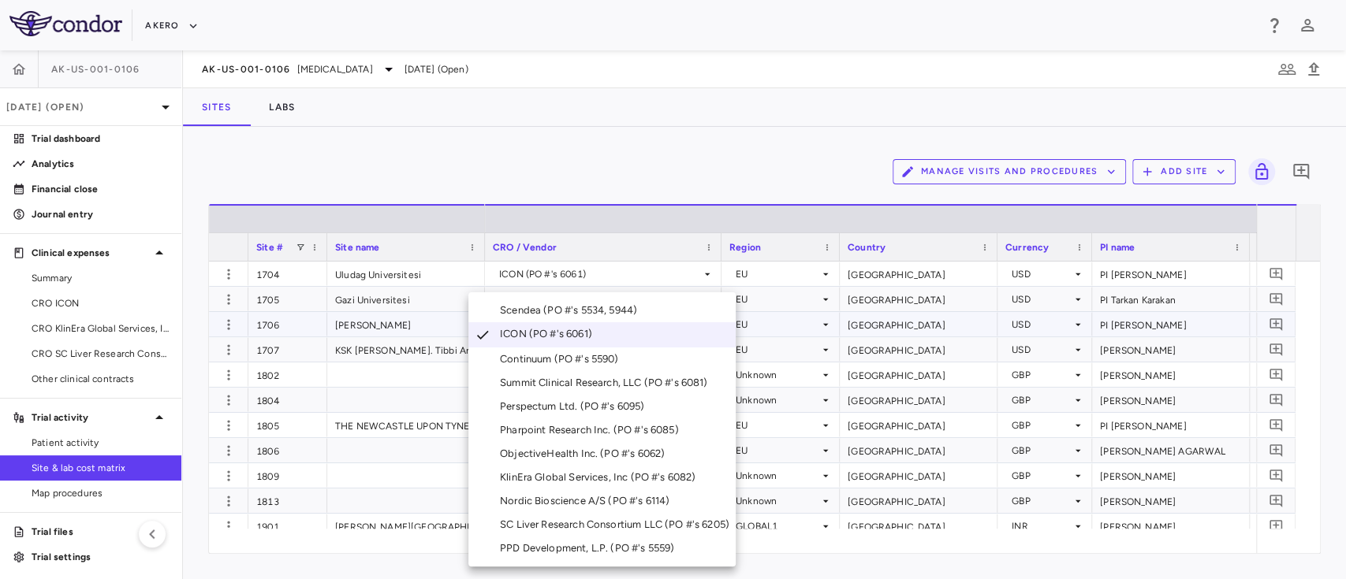
click at [643, 121] on div at bounding box center [673, 289] width 1346 height 579
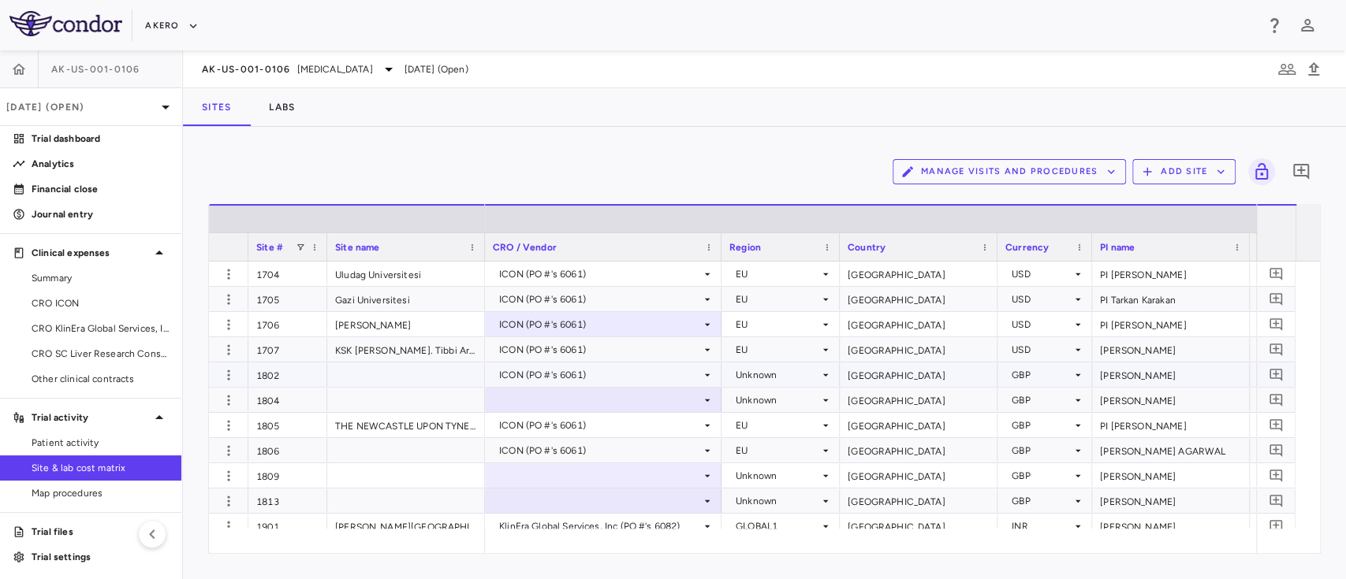
click at [787, 374] on div "Unknown" at bounding box center [777, 375] width 84 height 25
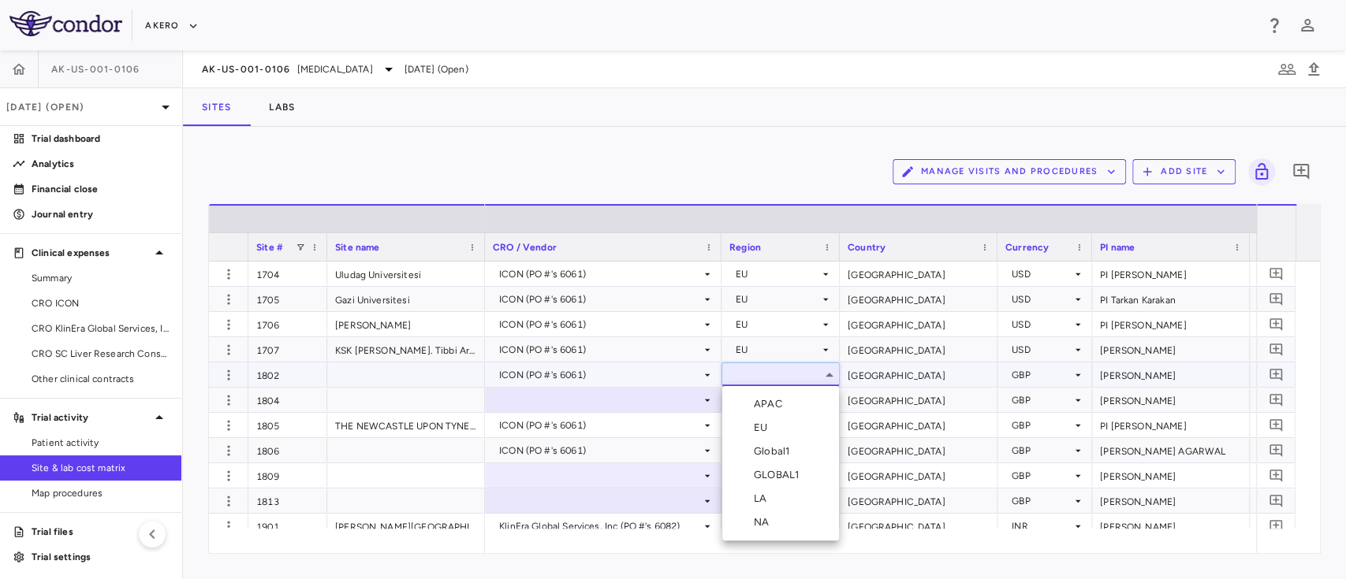
click at [781, 428] on li "EU" at bounding box center [780, 428] width 117 height 24
click at [769, 400] on div "Unknown" at bounding box center [777, 400] width 84 height 25
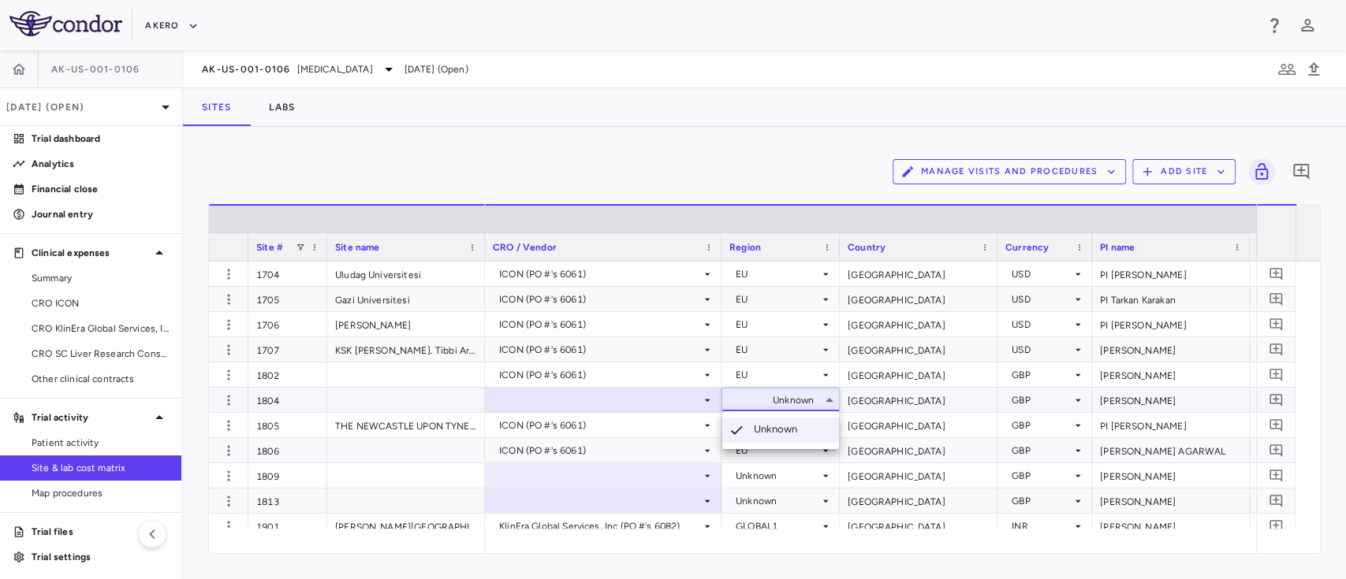
click at [742, 396] on div at bounding box center [673, 289] width 1346 height 579
click at [742, 396] on div "Unknown" at bounding box center [777, 400] width 84 height 25
click at [591, 401] on div at bounding box center [603, 400] width 221 height 23
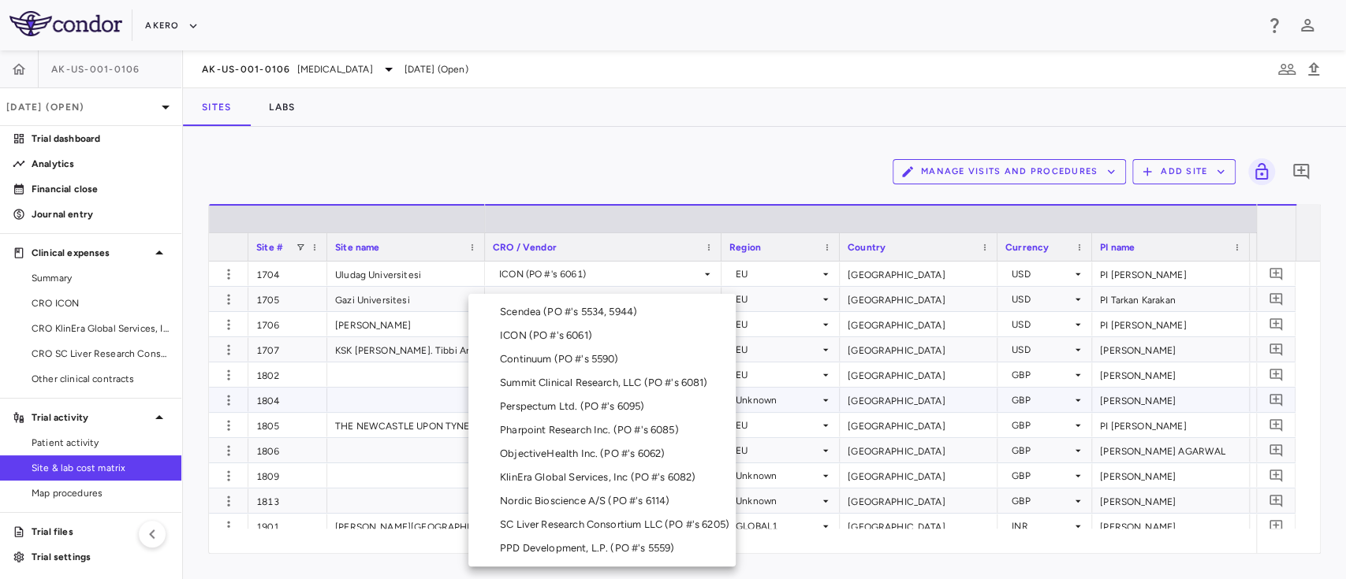
click at [542, 340] on div "ICON (PO #'s 6061)" at bounding box center [549, 336] width 99 height 14
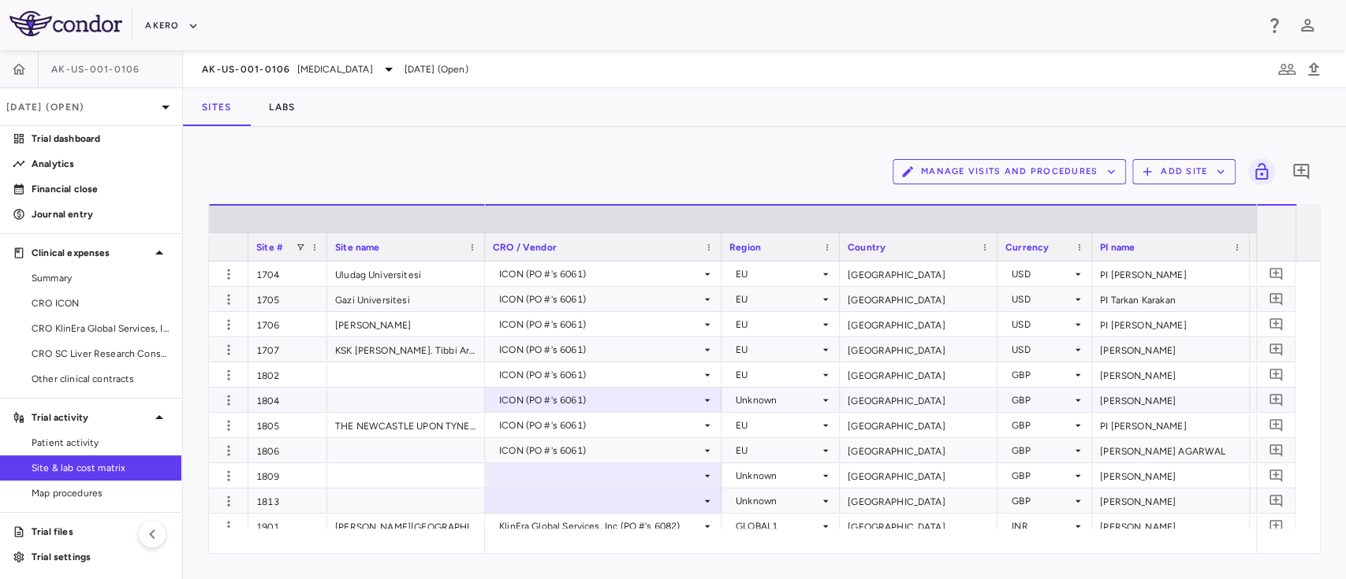
click at [787, 405] on div "Unknown" at bounding box center [777, 400] width 84 height 25
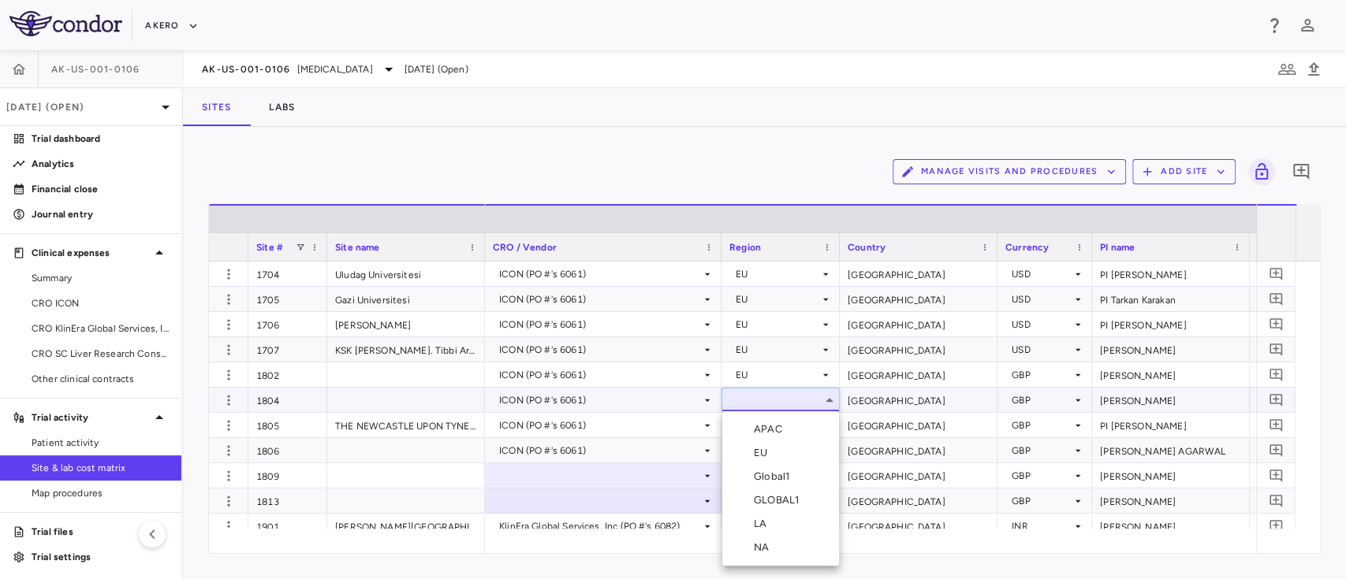
click at [769, 452] on div "EU" at bounding box center [764, 453] width 20 height 14
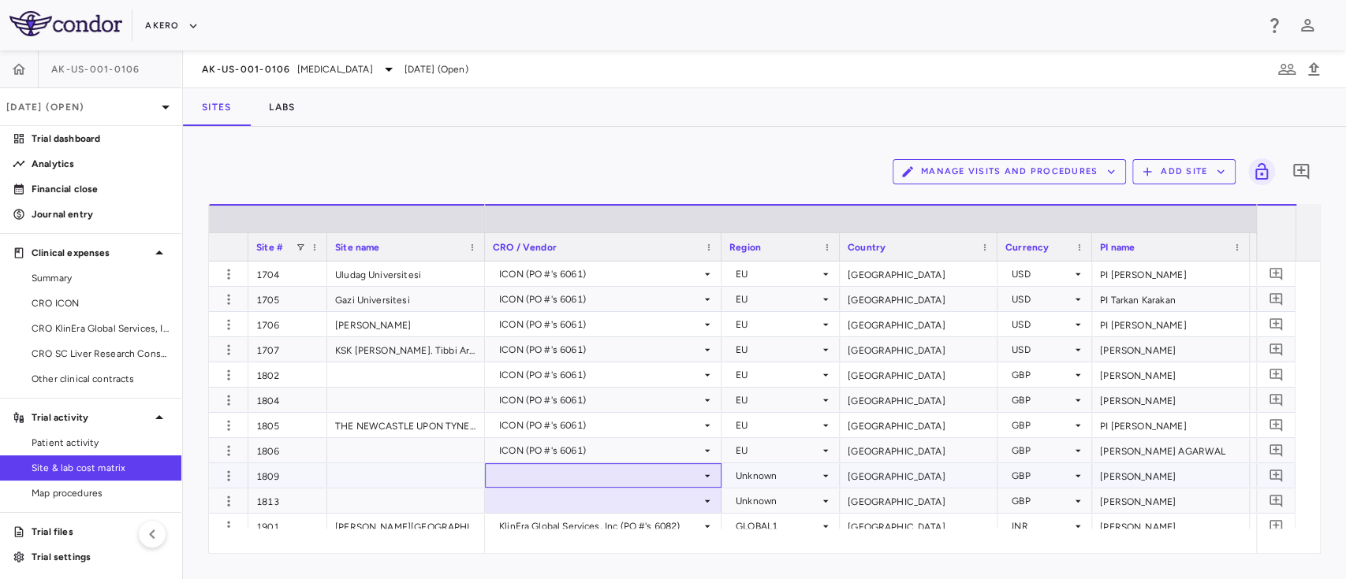
click at [614, 476] on div at bounding box center [603, 475] width 221 height 23
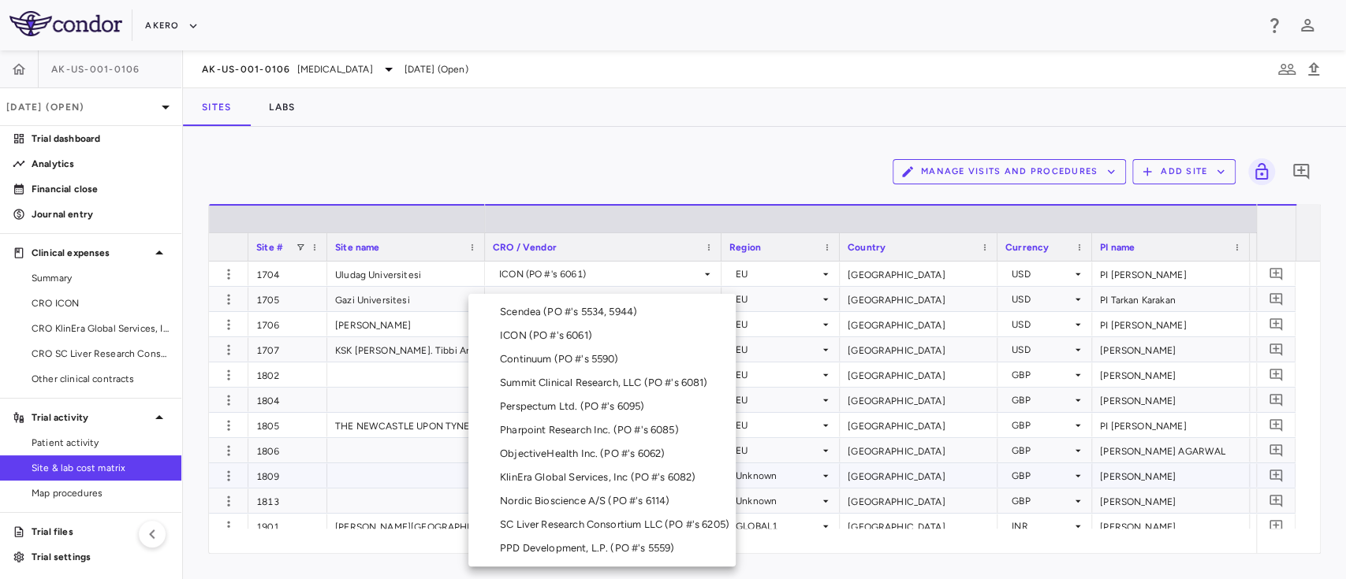
click at [544, 331] on div "ICON (PO #'s 6061)" at bounding box center [549, 336] width 99 height 14
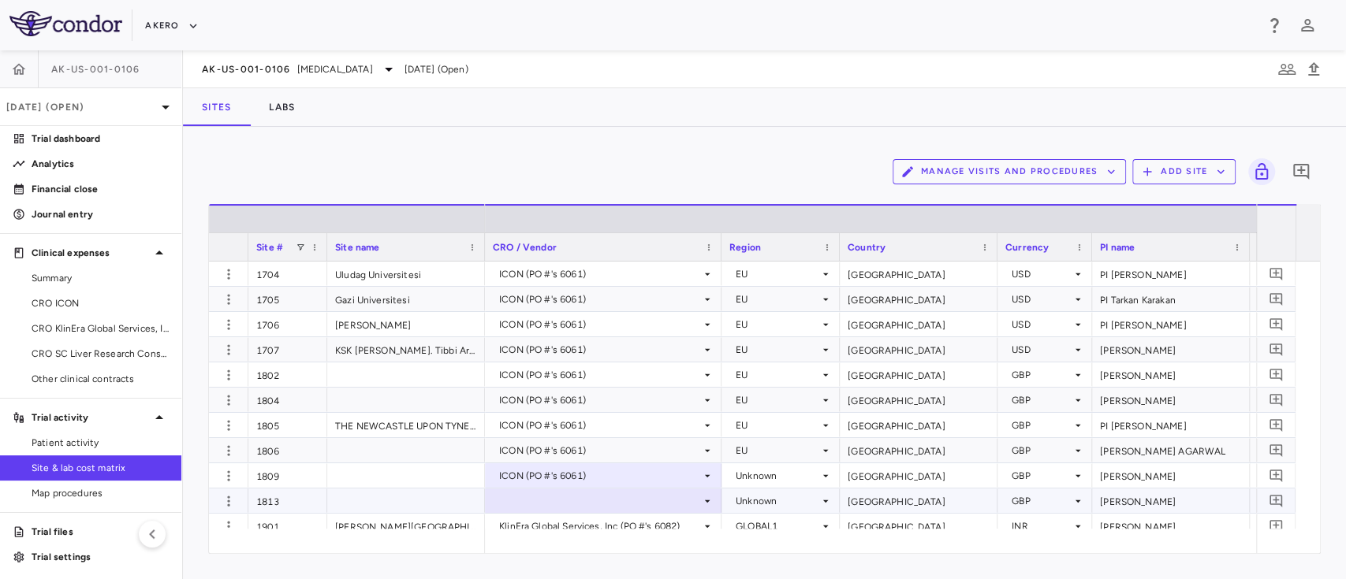
click at [543, 497] on div at bounding box center [603, 500] width 221 height 23
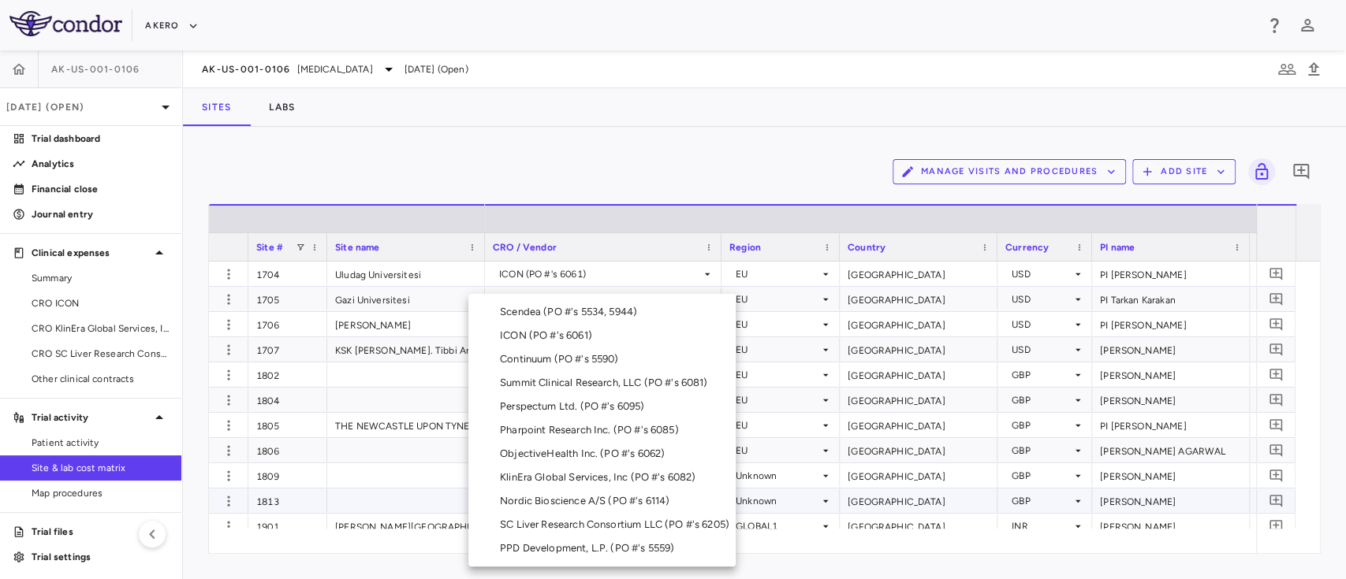
click at [526, 329] on div "ICON (PO #'s 6061)" at bounding box center [549, 336] width 99 height 14
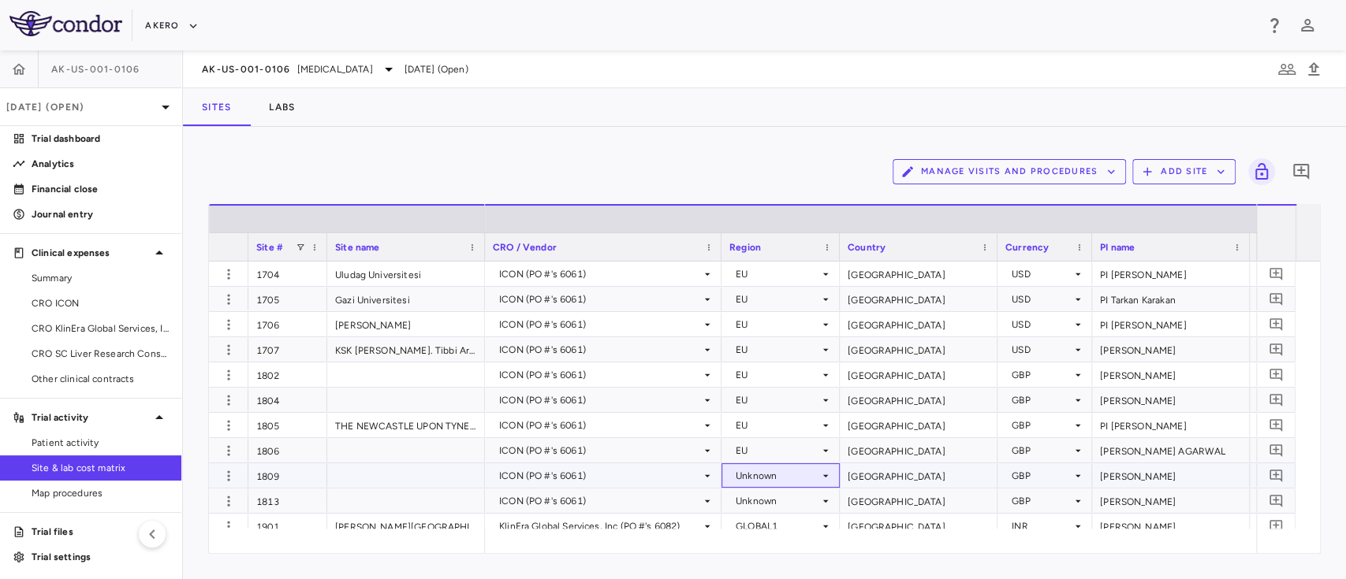
click at [773, 475] on div "Unknown" at bounding box center [777, 475] width 84 height 25
click at [765, 453] on div "EU" at bounding box center [764, 454] width 20 height 14
click at [756, 497] on div "Unknown" at bounding box center [777, 501] width 84 height 25
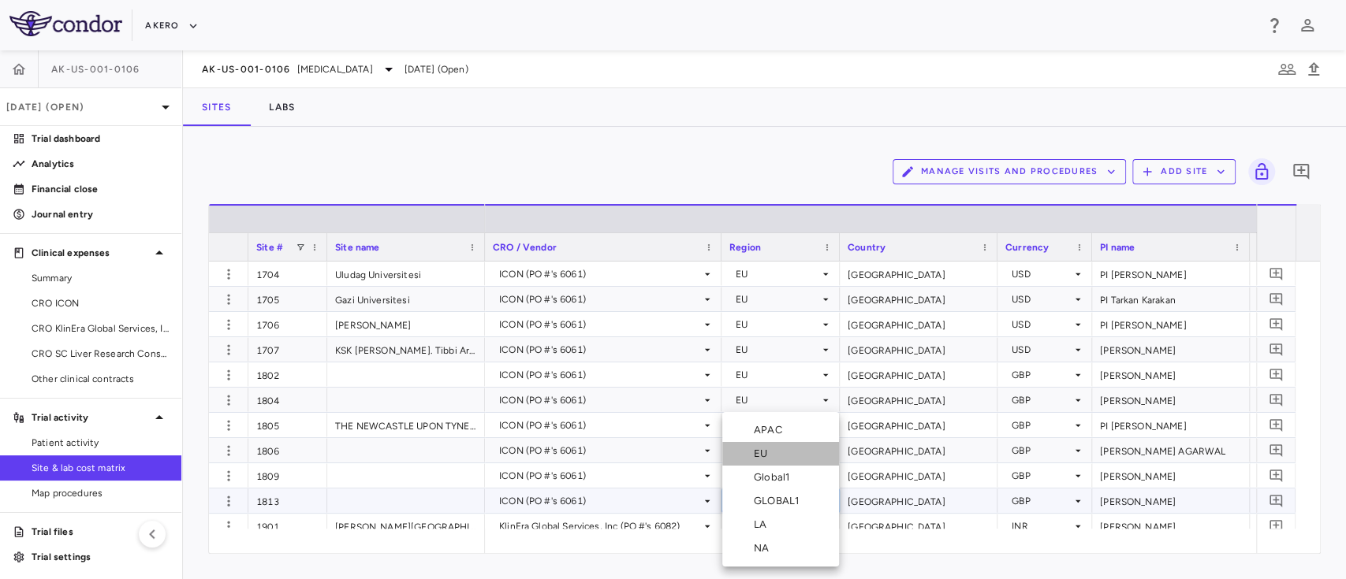
click at [761, 452] on div "EU" at bounding box center [764, 454] width 20 height 14
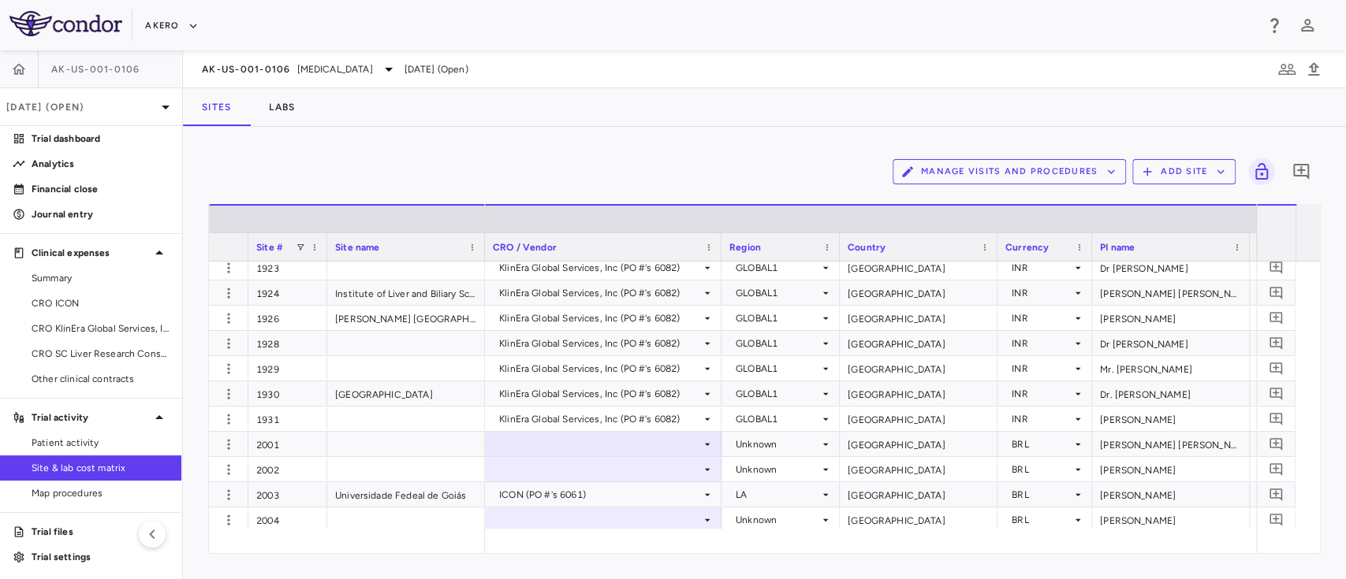
scroll to position [5599, 0]
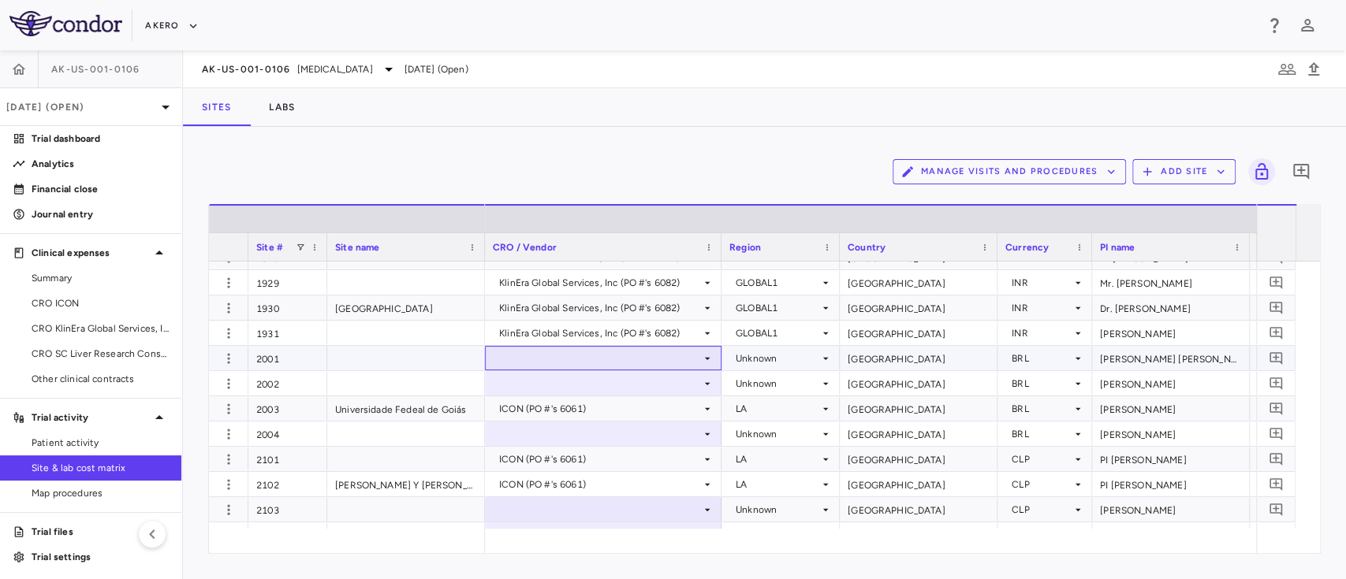
click at [686, 351] on div at bounding box center [603, 358] width 221 height 23
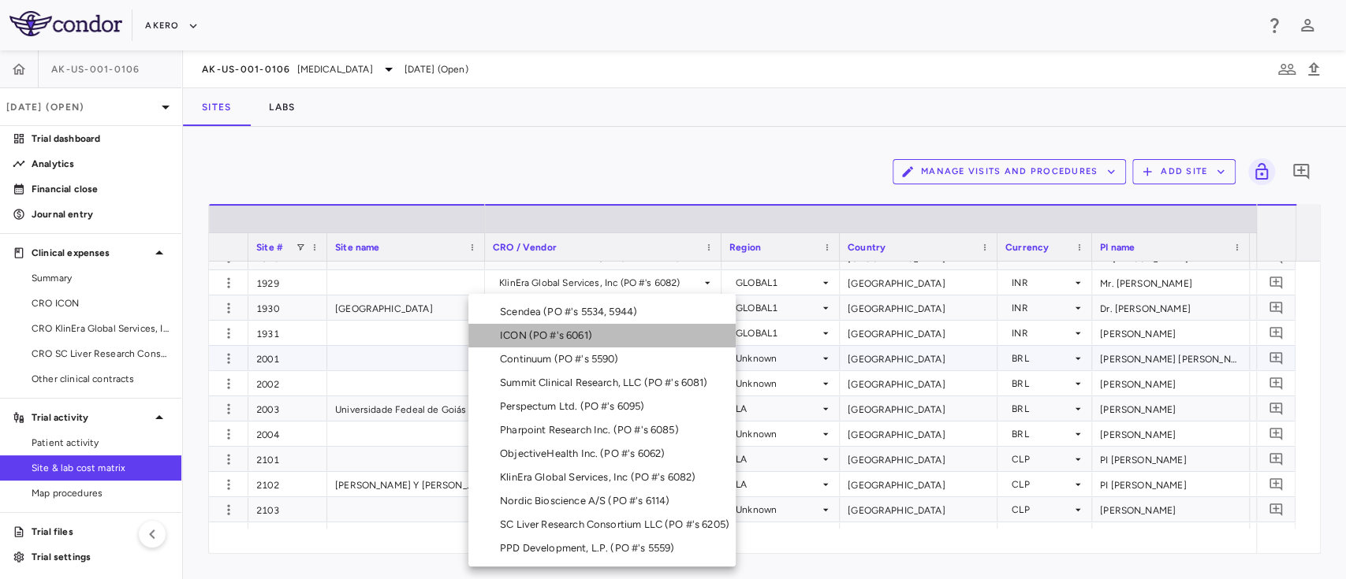
click at [571, 336] on div "ICON (PO #'s 6061)" at bounding box center [549, 336] width 99 height 14
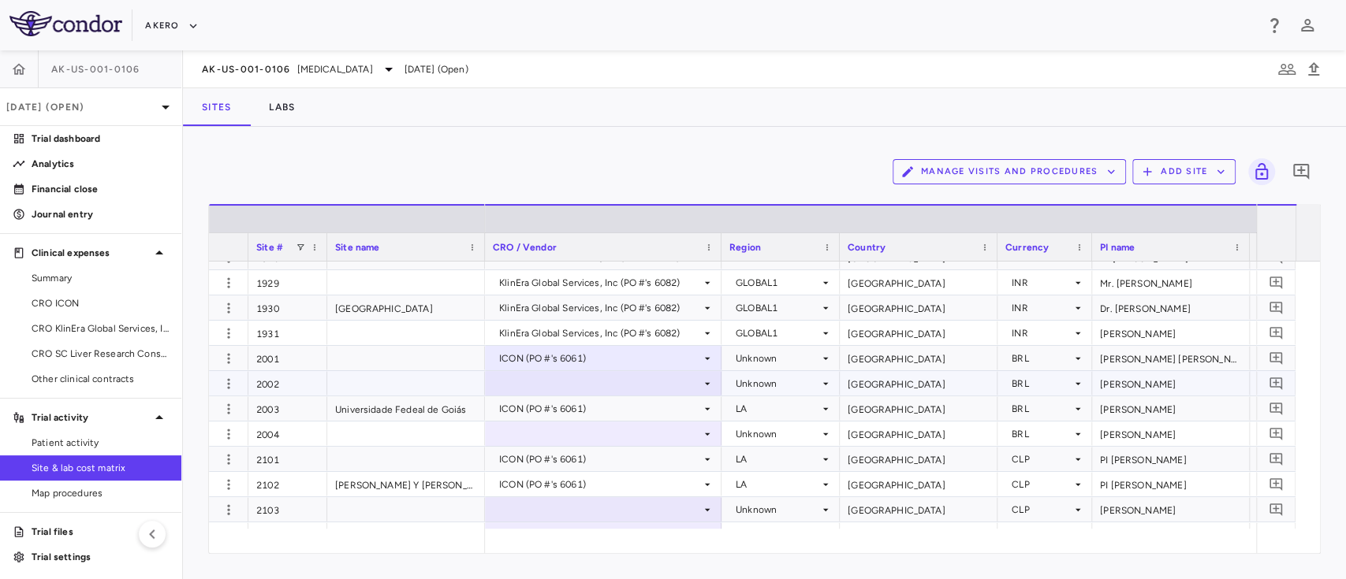
click at [613, 389] on div at bounding box center [603, 383] width 221 height 23
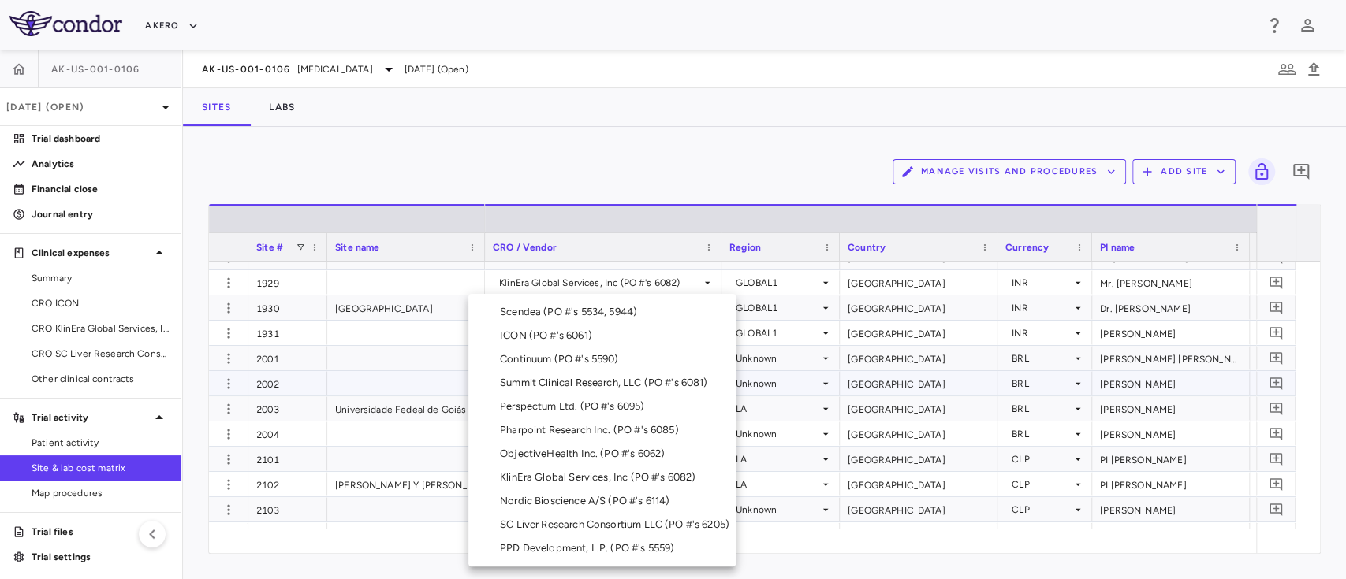
click at [549, 337] on div "ICON (PO #'s 6061)" at bounding box center [549, 336] width 99 height 14
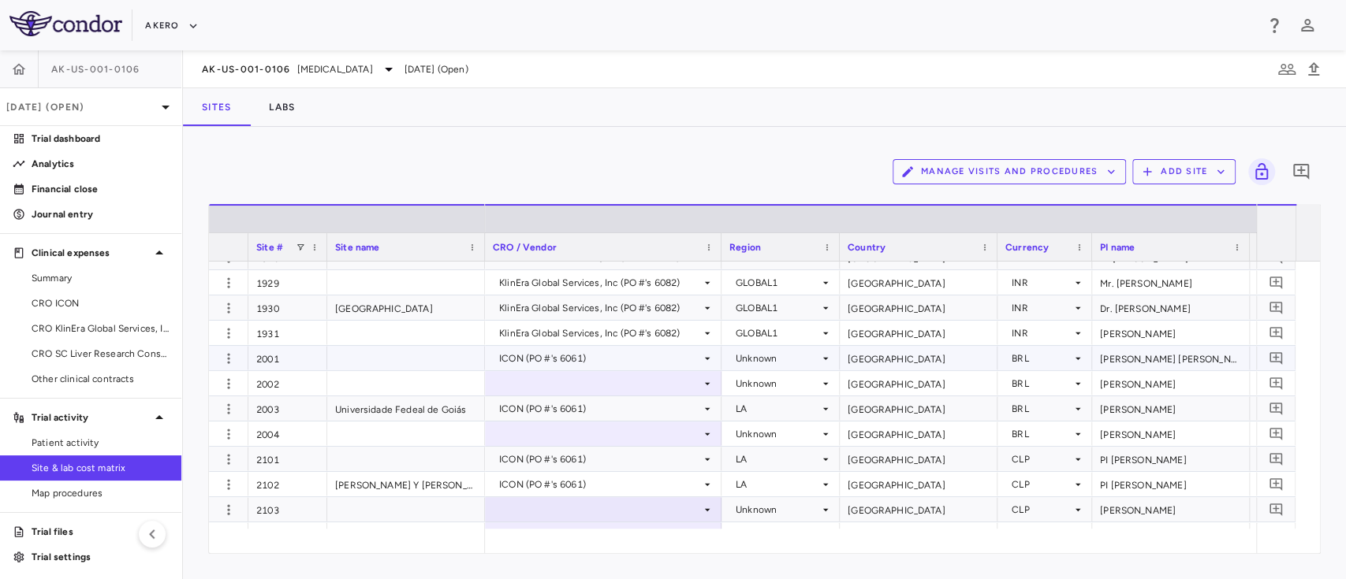
click at [768, 356] on div "Unknown" at bounding box center [777, 358] width 84 height 25
click at [775, 485] on li "LA" at bounding box center [780, 483] width 117 height 24
click at [765, 379] on div "Unknown" at bounding box center [777, 383] width 84 height 25
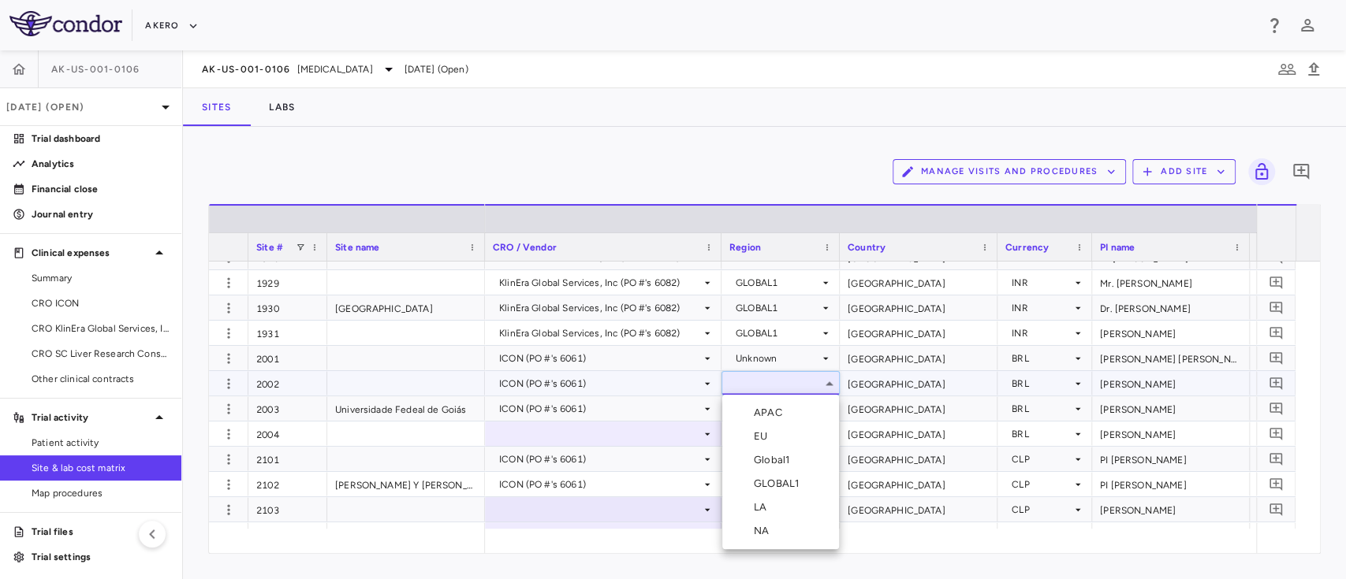
click at [772, 513] on div "LA" at bounding box center [763, 508] width 19 height 14
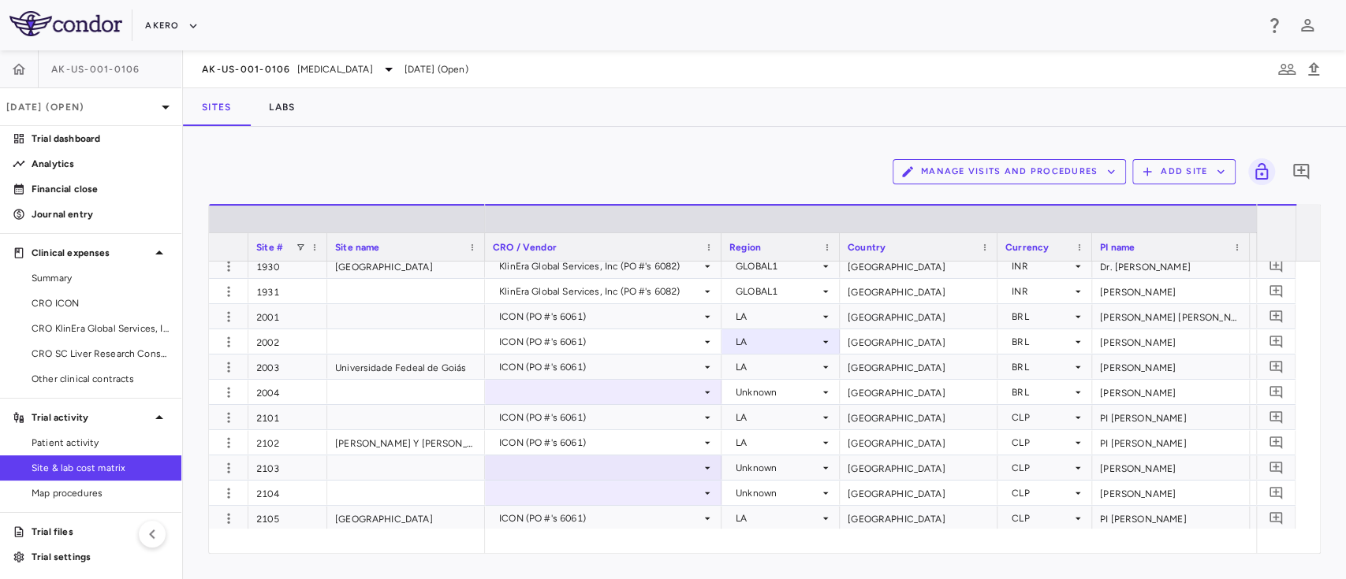
scroll to position [5726, 0]
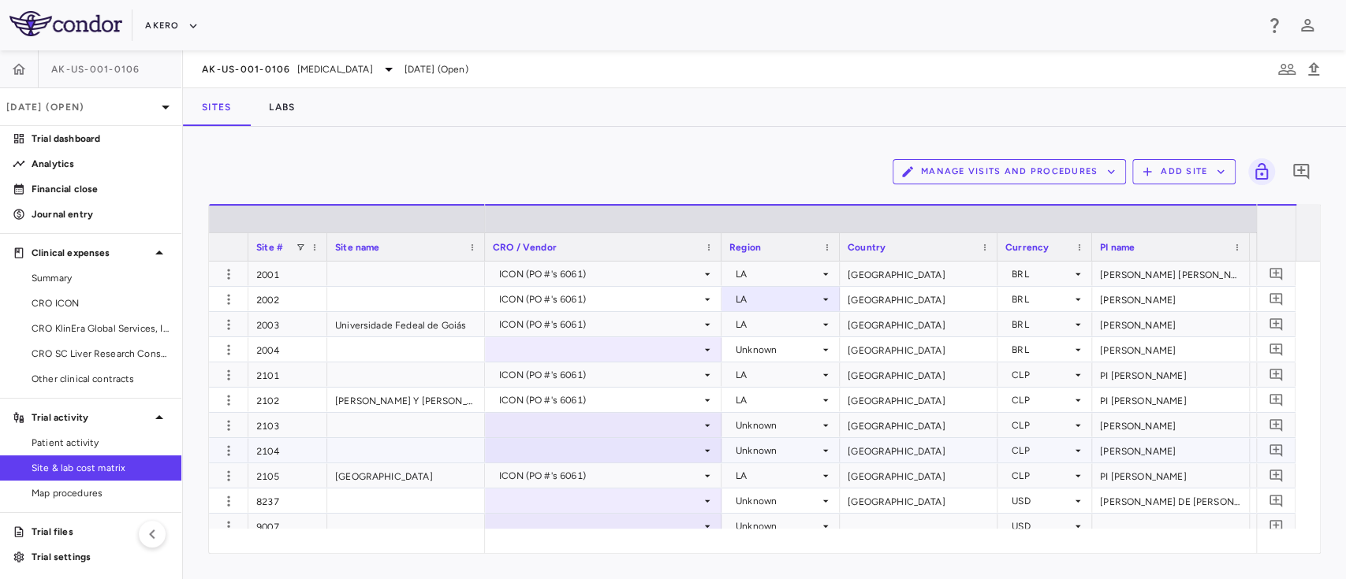
click at [687, 452] on div at bounding box center [603, 450] width 221 height 23
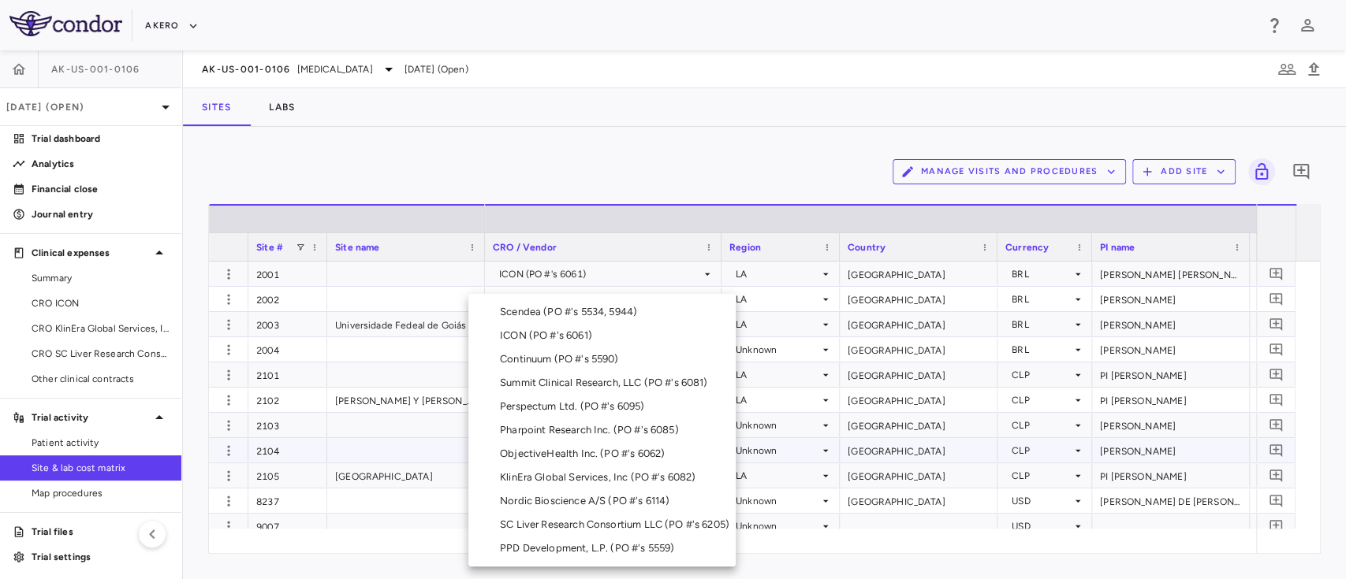
click at [545, 332] on div "ICON (PO #'s 6061)" at bounding box center [549, 336] width 99 height 14
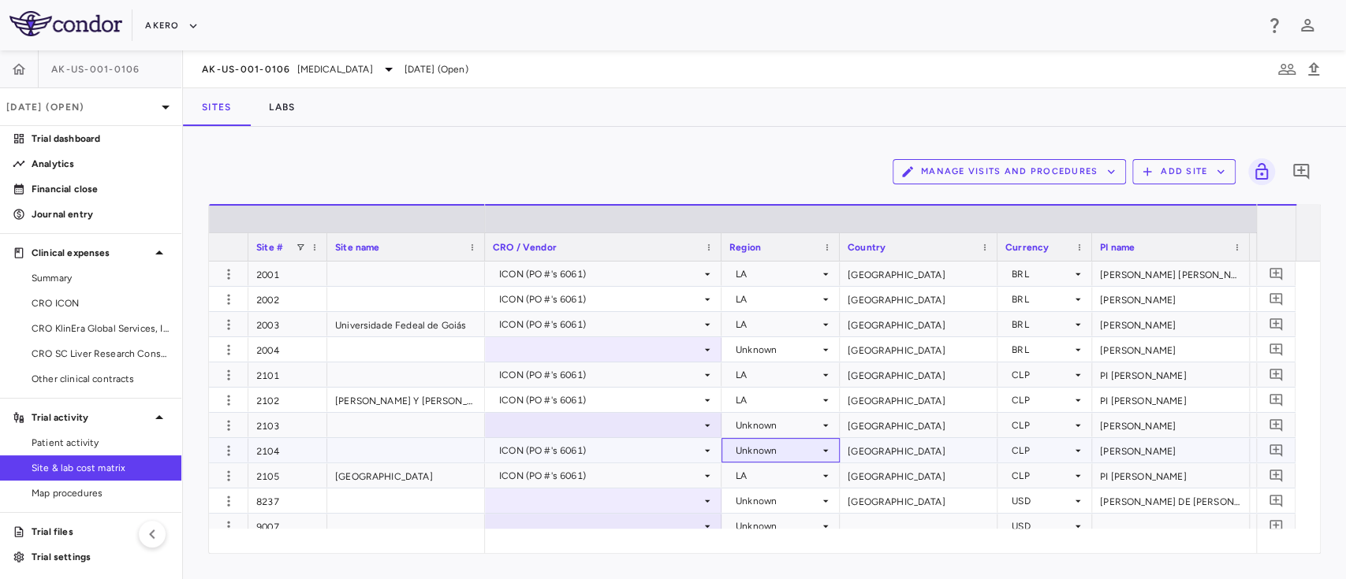
click at [767, 447] on div "Unknown" at bounding box center [777, 450] width 84 height 25
click at [780, 449] on div at bounding box center [673, 289] width 1346 height 579
click at [780, 449] on div "Unknown" at bounding box center [777, 450] width 84 height 25
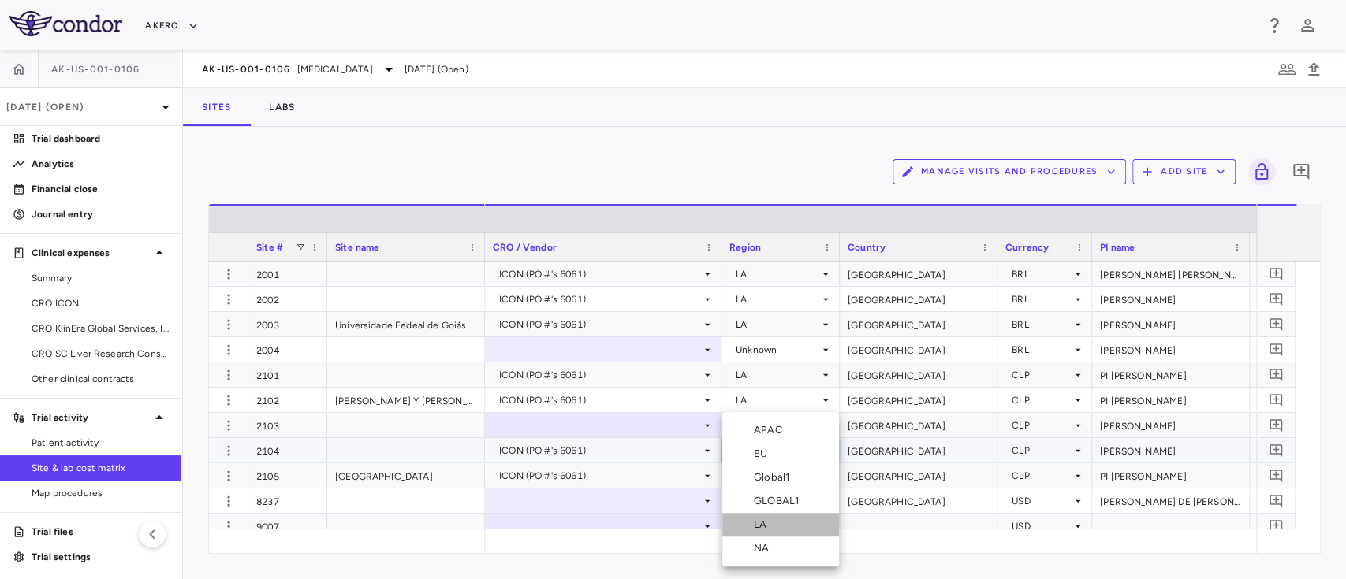
click at [775, 524] on li "LA" at bounding box center [780, 525] width 117 height 24
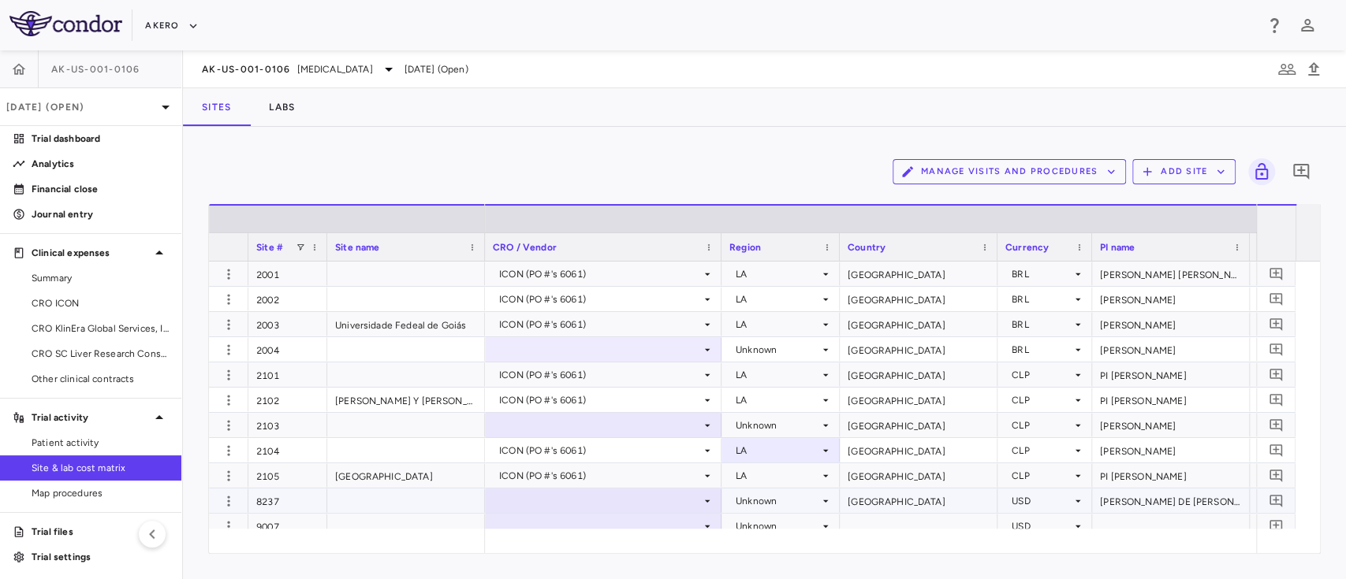
click at [585, 504] on div at bounding box center [603, 500] width 221 height 23
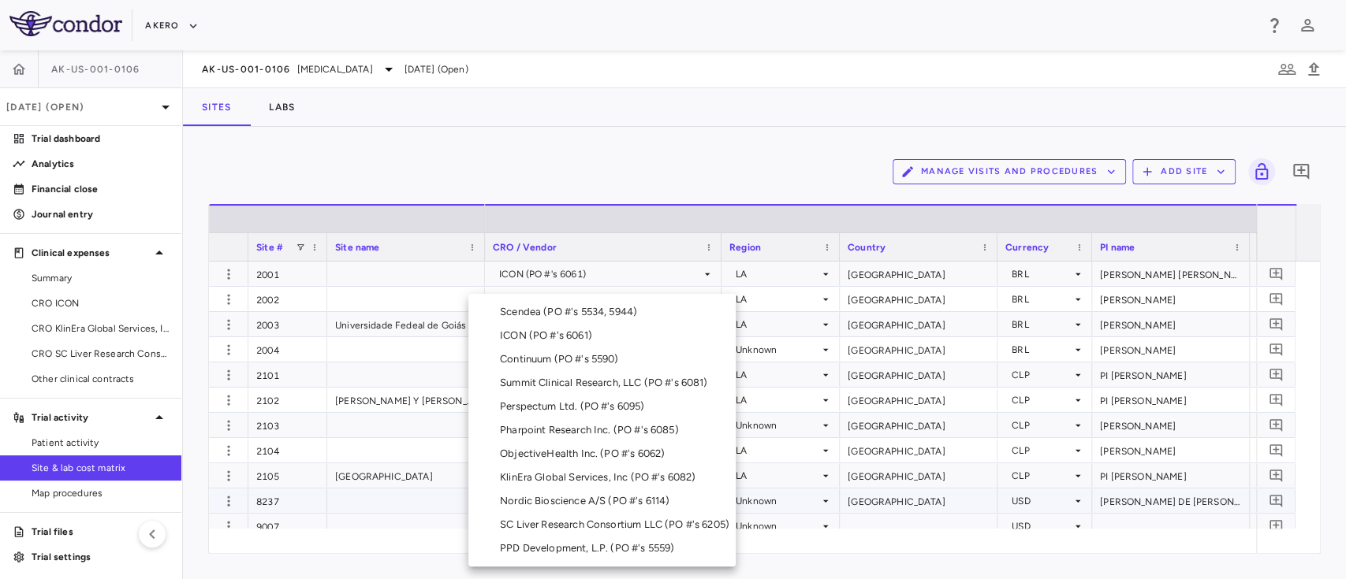
click at [541, 337] on div "ICON (PO #'s 6061)" at bounding box center [549, 336] width 99 height 14
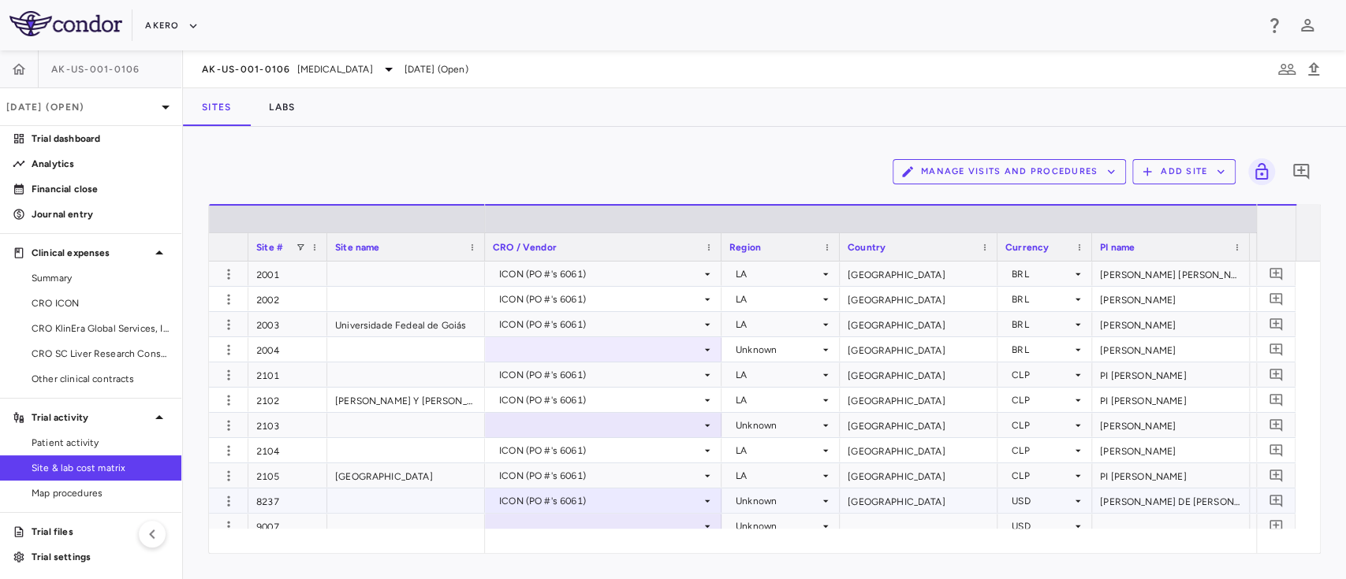
click at [794, 499] on div "Unknown" at bounding box center [777, 501] width 84 height 25
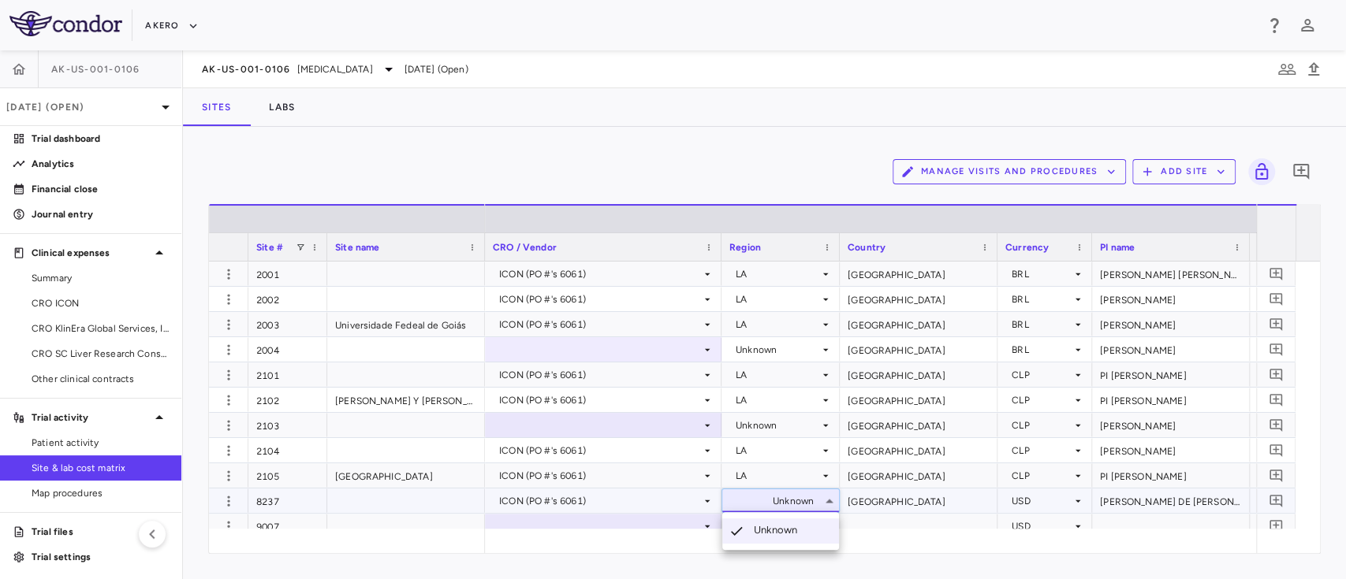
click at [785, 501] on div at bounding box center [673, 289] width 1346 height 579
click at [785, 501] on div "Unknown" at bounding box center [777, 501] width 84 height 25
click at [769, 501] on div "Unknown" at bounding box center [777, 501] width 84 height 25
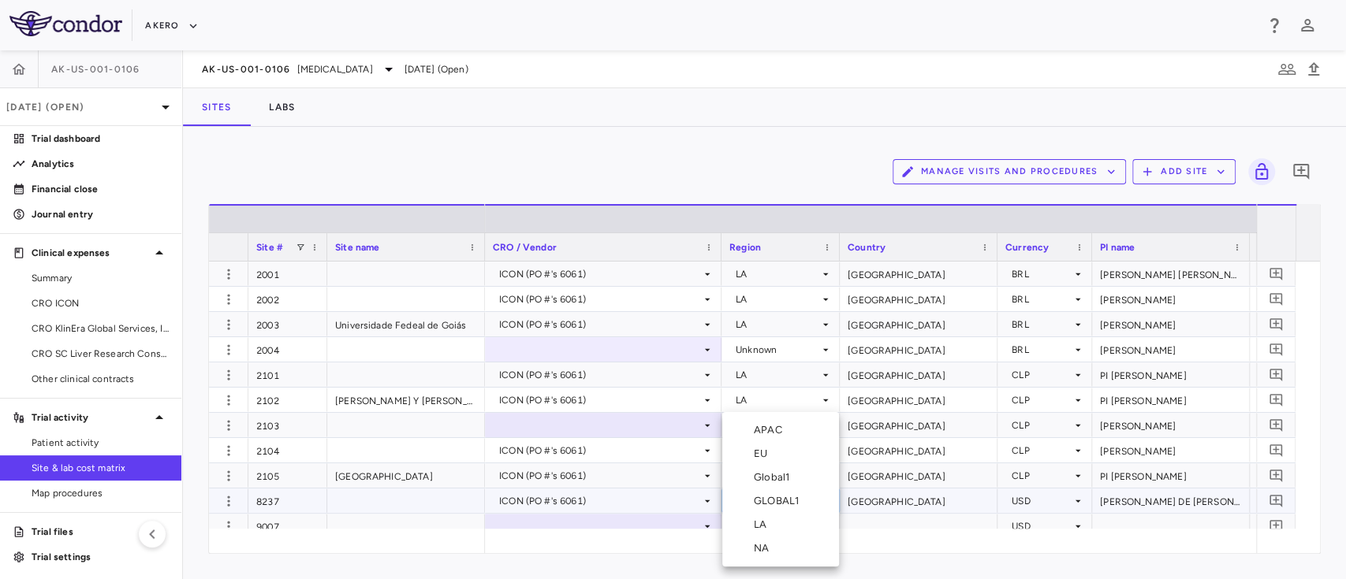
click at [769, 527] on div "LA" at bounding box center [763, 525] width 19 height 14
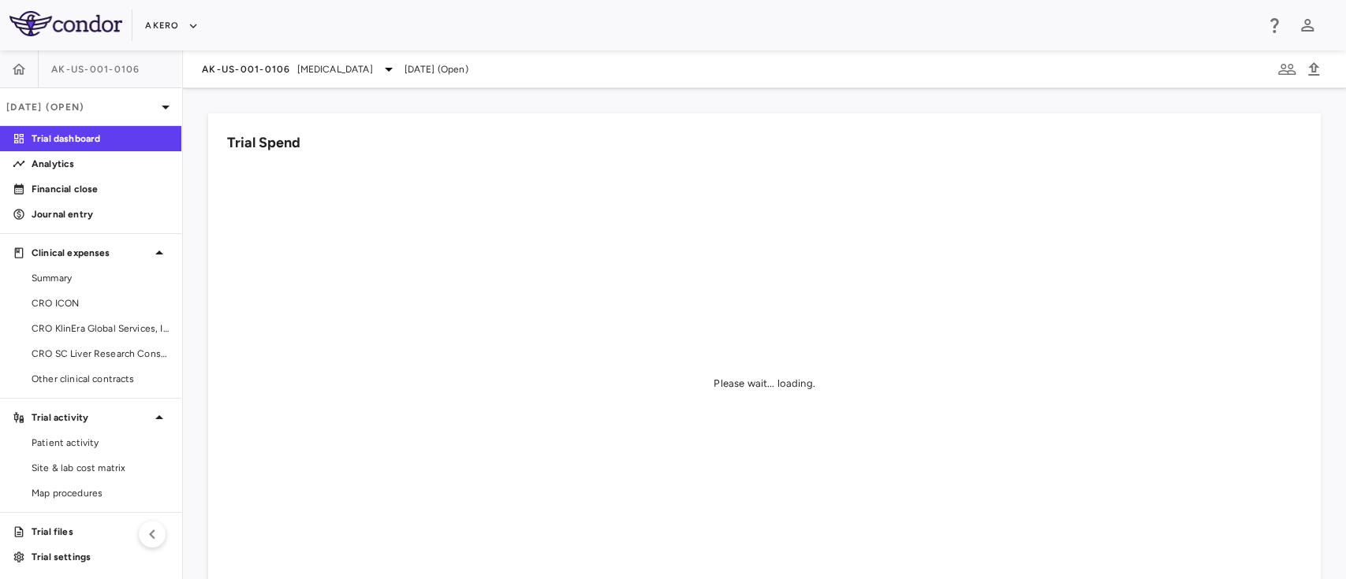
scroll to position [2, 0]
click at [373, 65] on span "[MEDICAL_DATA]" at bounding box center [335, 69] width 76 height 14
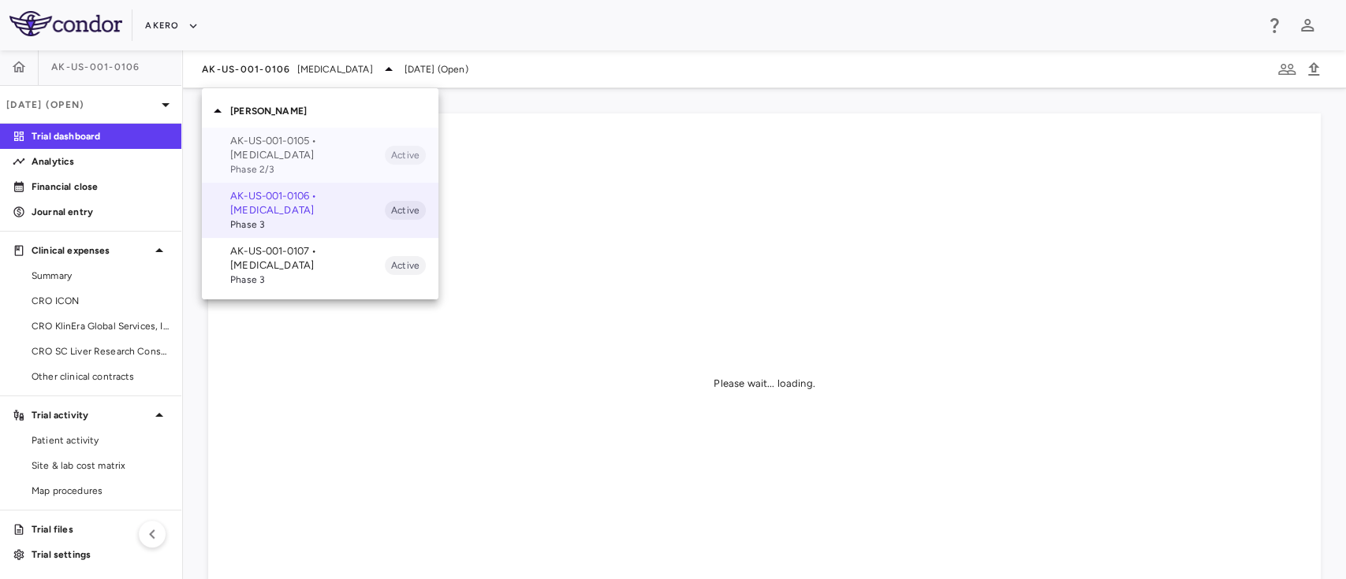
click at [295, 154] on p "AK-US-001-0105 • [MEDICAL_DATA]" at bounding box center [307, 148] width 154 height 28
